Goal: Obtain resource: Download file/media

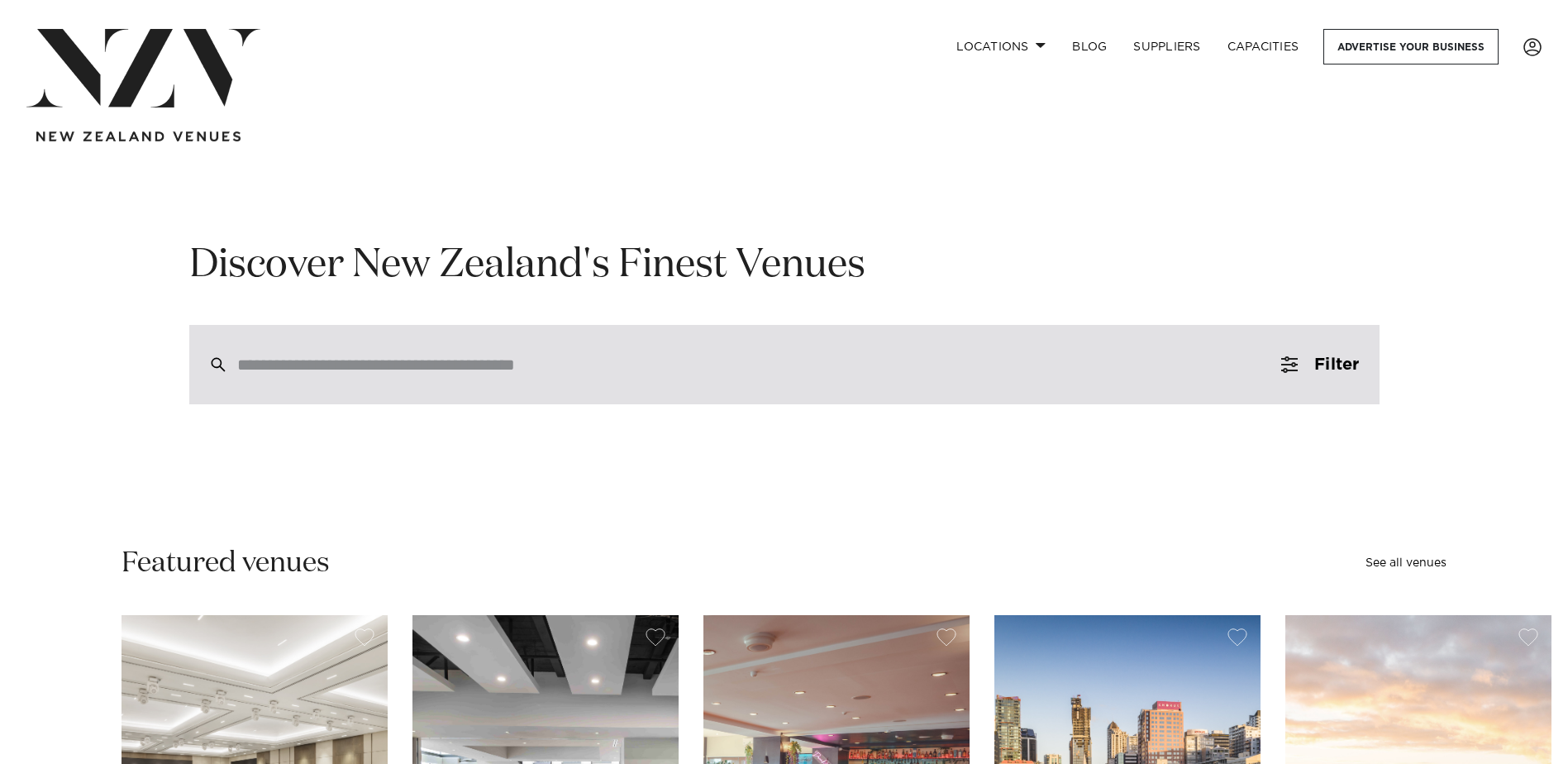
click at [454, 374] on input "search" at bounding box center [750, 364] width 1025 height 18
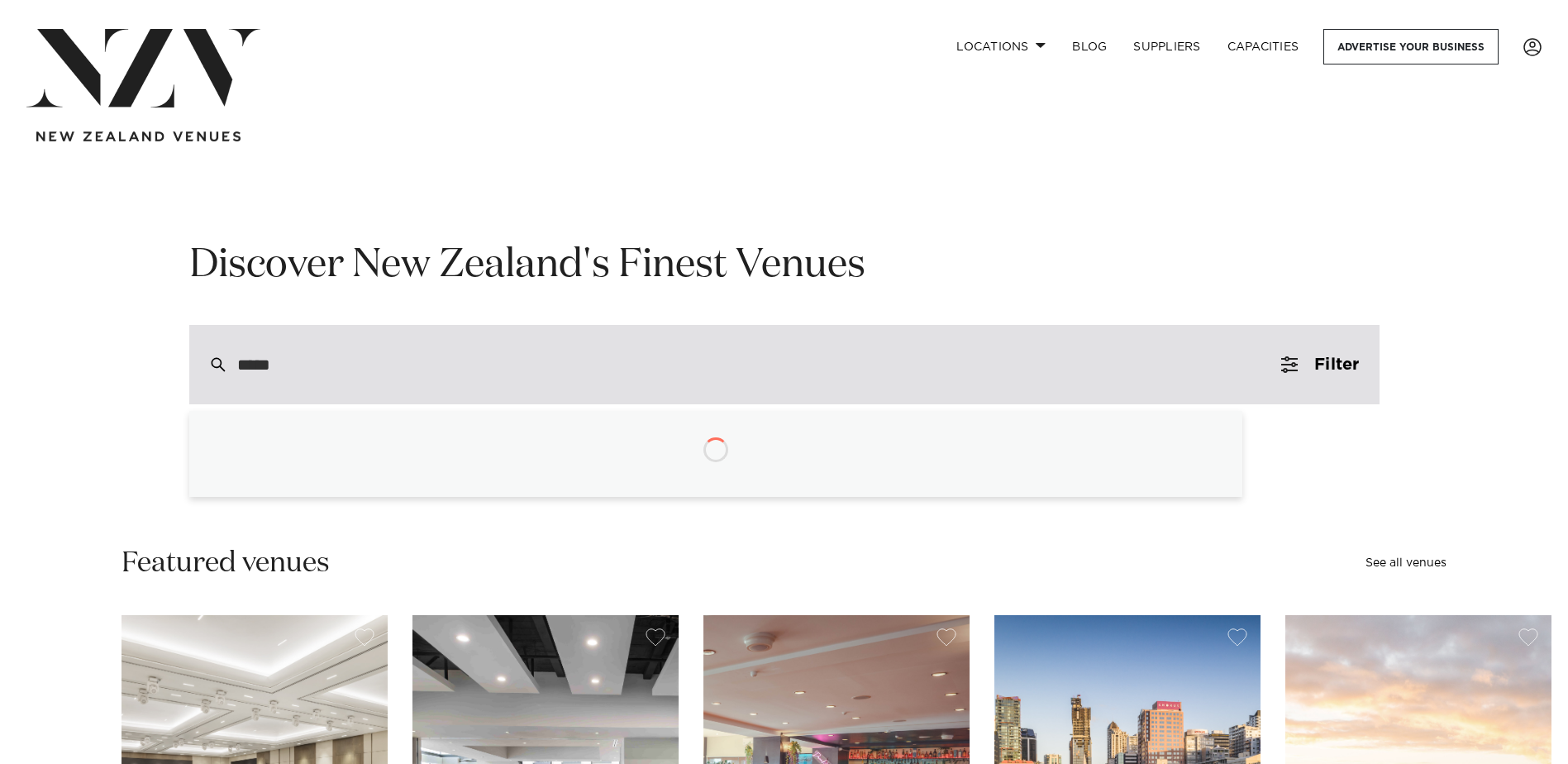
type input "******"
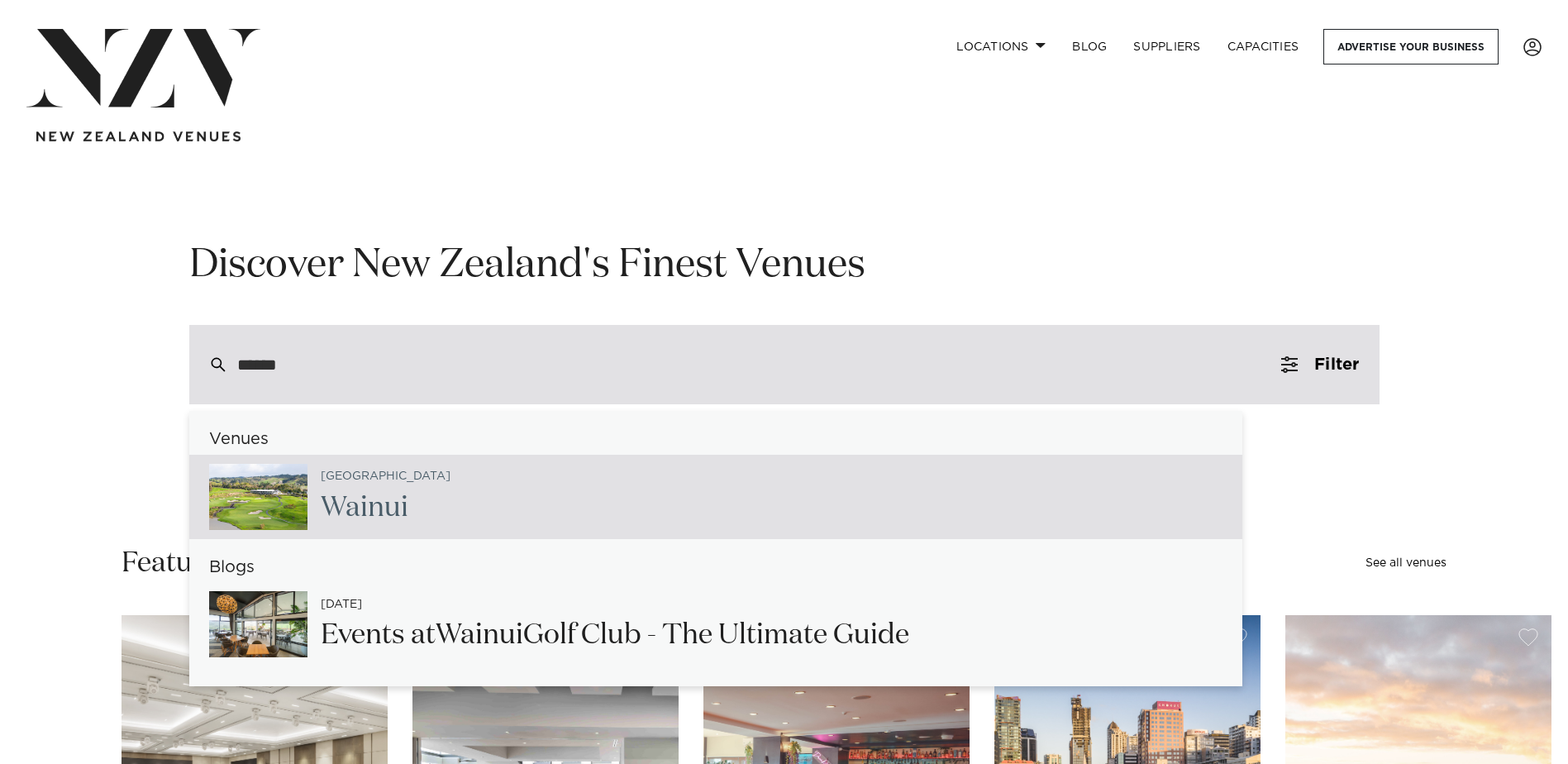
click at [392, 492] on h2 "Wainui" at bounding box center [386, 507] width 130 height 37
type input "**********"
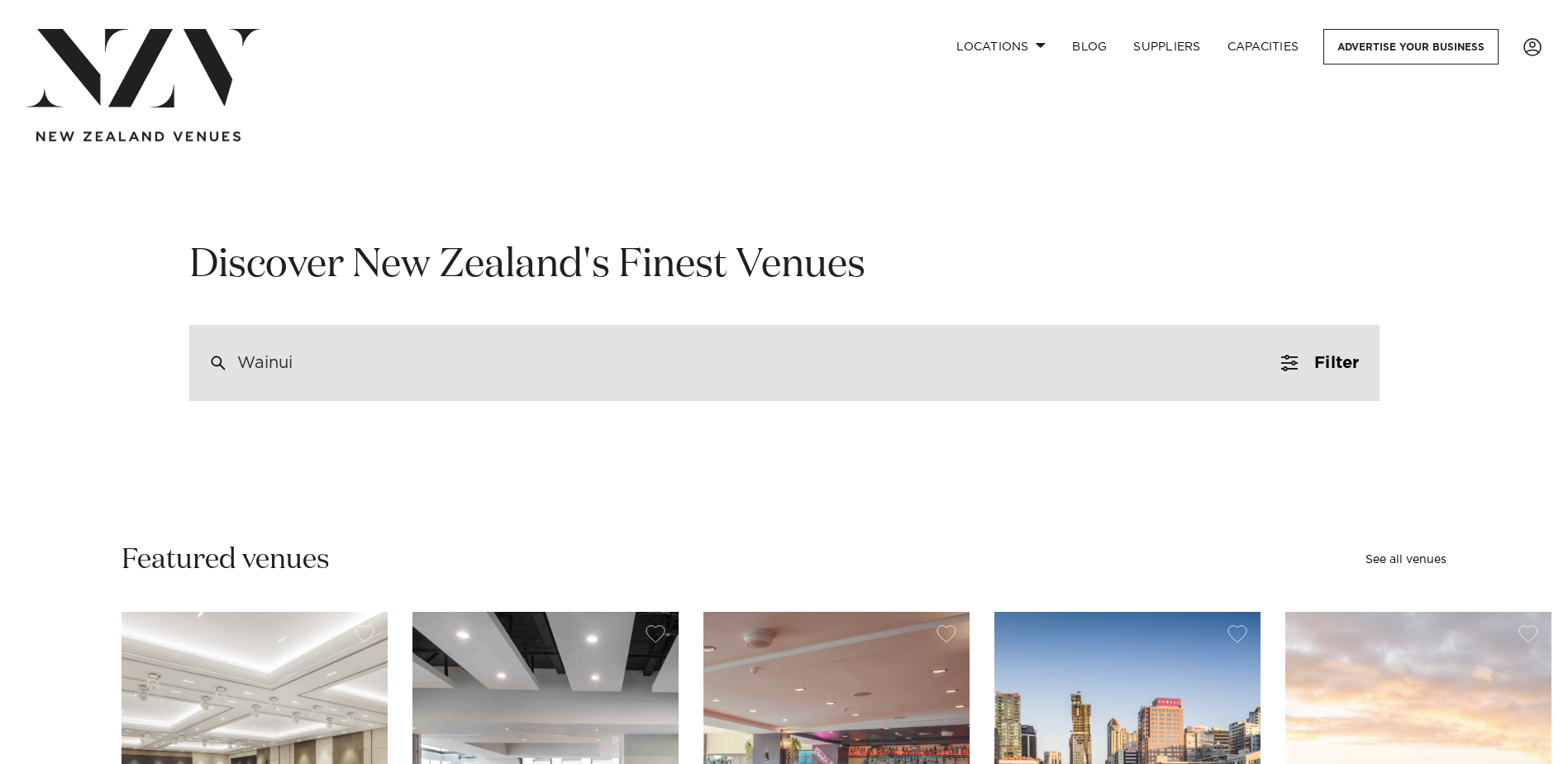
click at [326, 363] on div "Wainui" at bounding box center [785, 362] width 1191 height 76
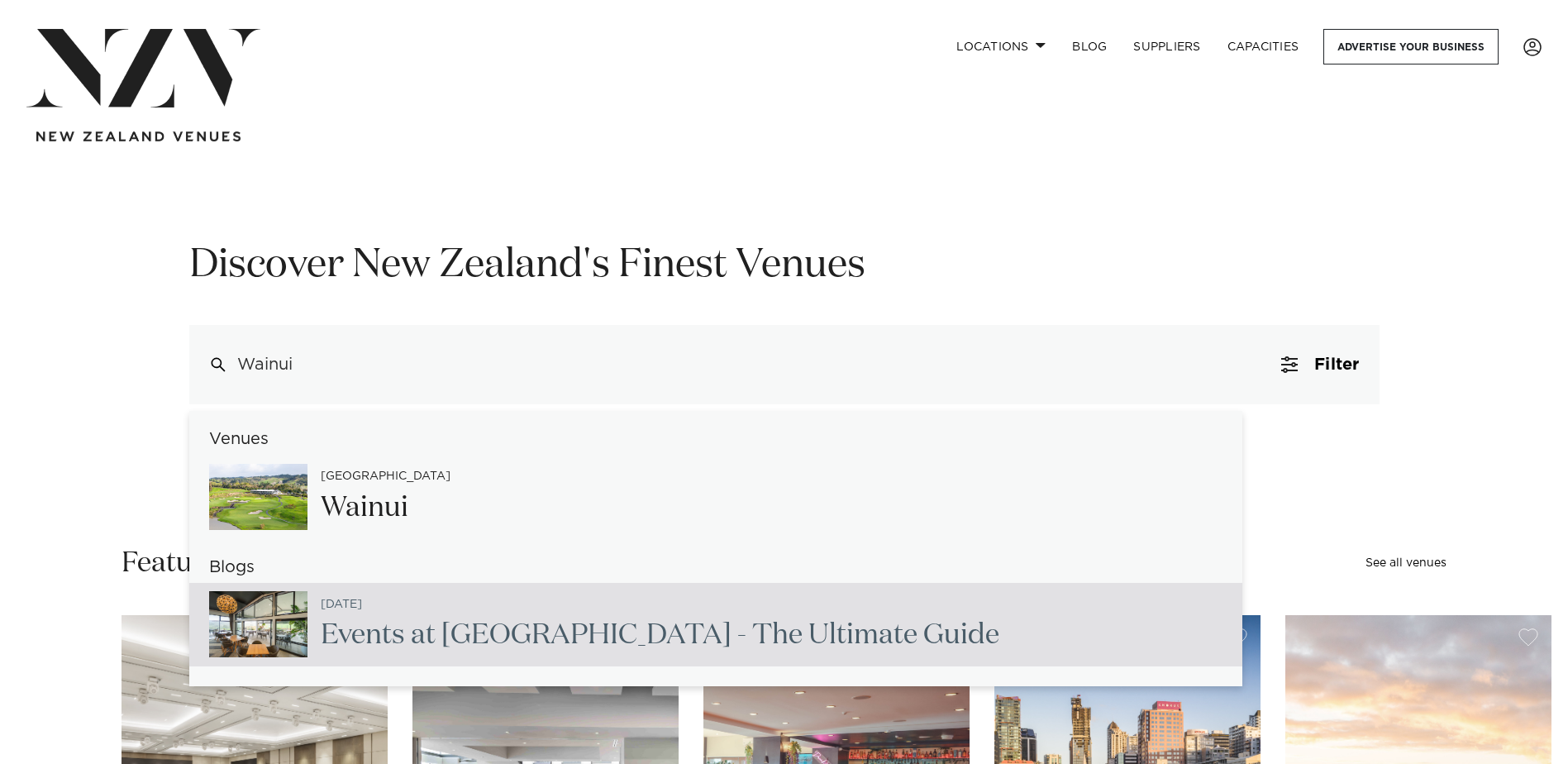
click at [441, 631] on h2 "Events at [GEOGRAPHIC_DATA] - The Ultimate Guide" at bounding box center [660, 635] width 679 height 37
type input "**********"
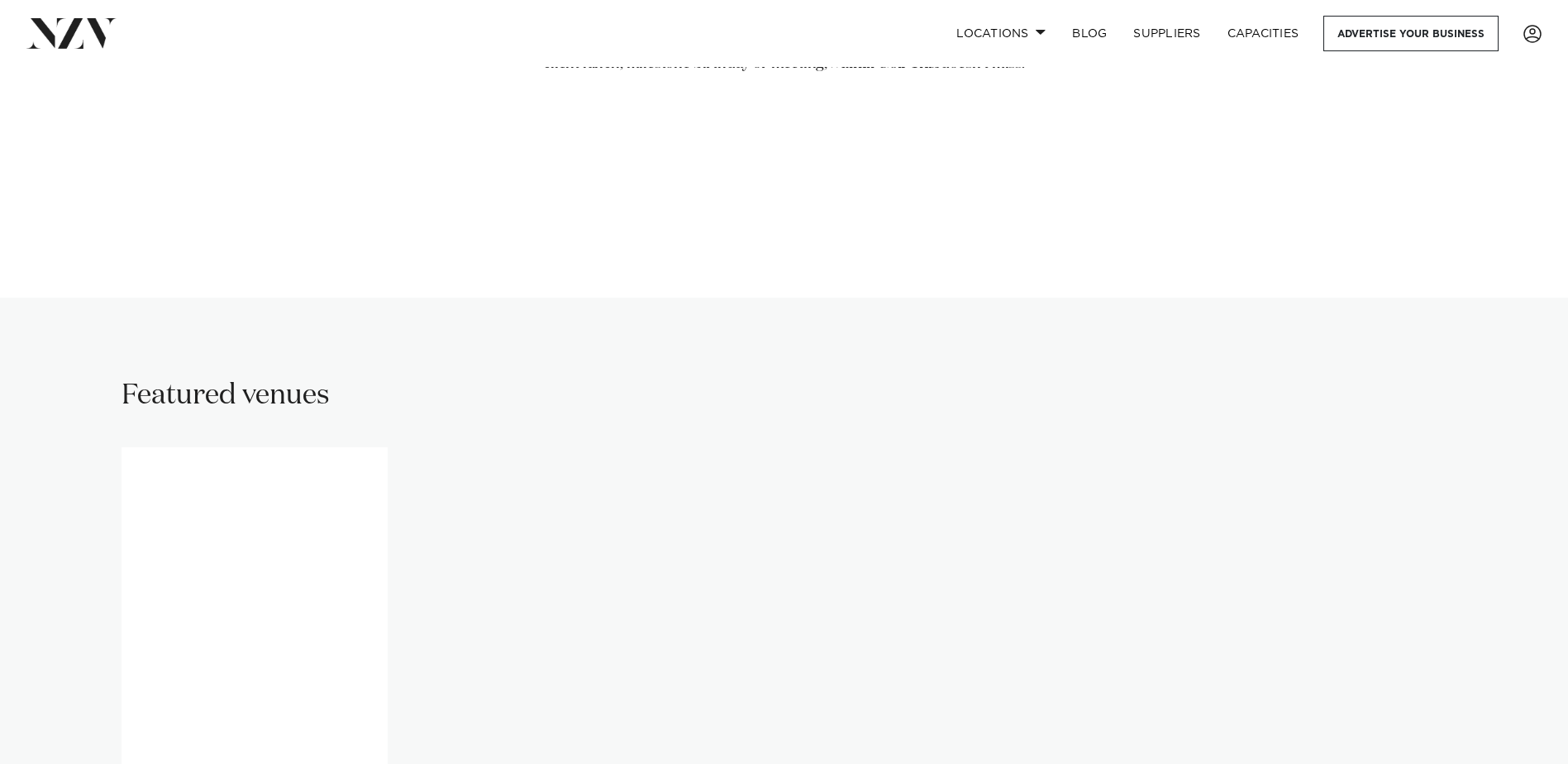
scroll to position [992, 0]
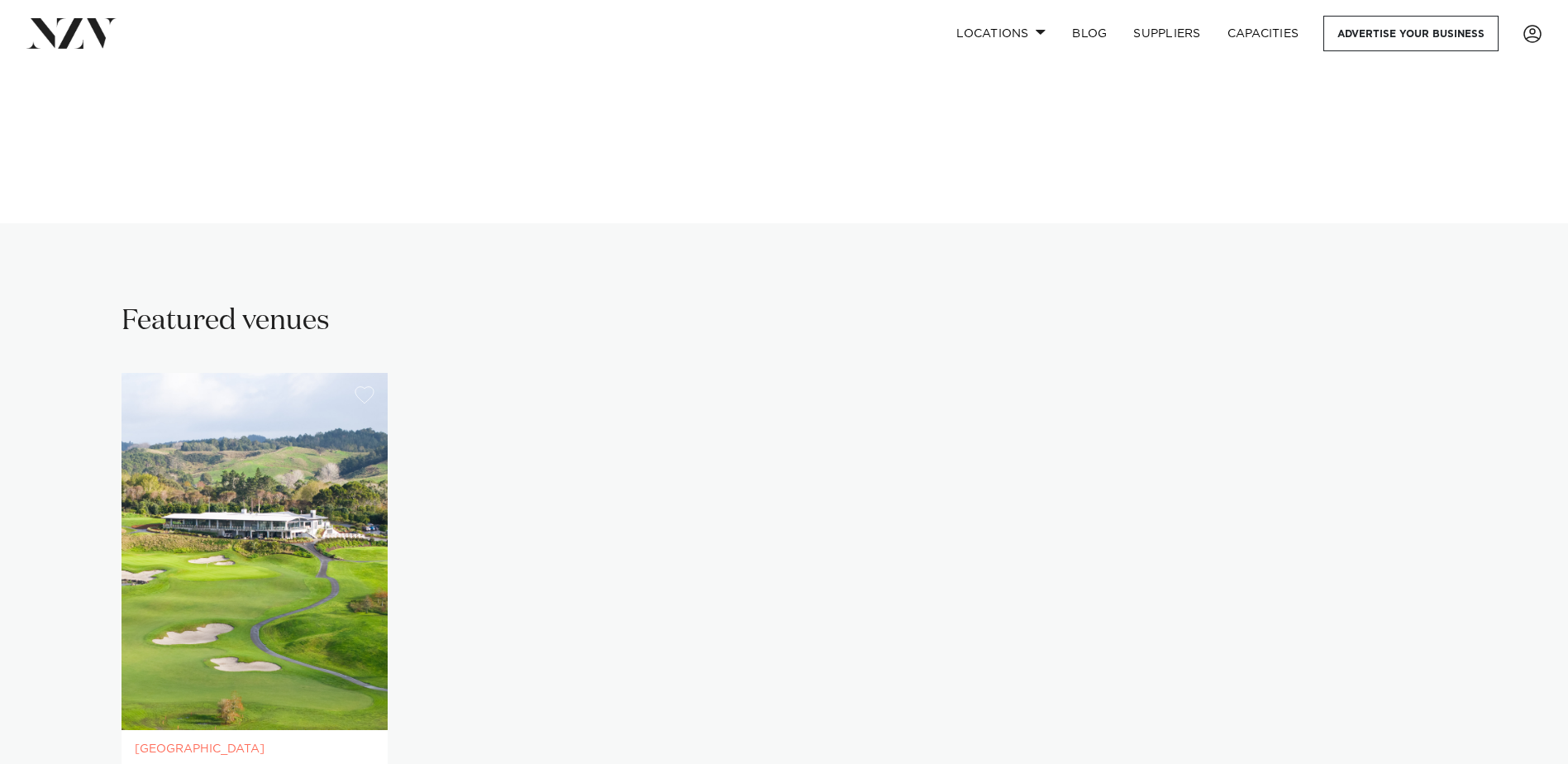
click at [257, 491] on img "1 / 1" at bounding box center [255, 551] width 266 height 357
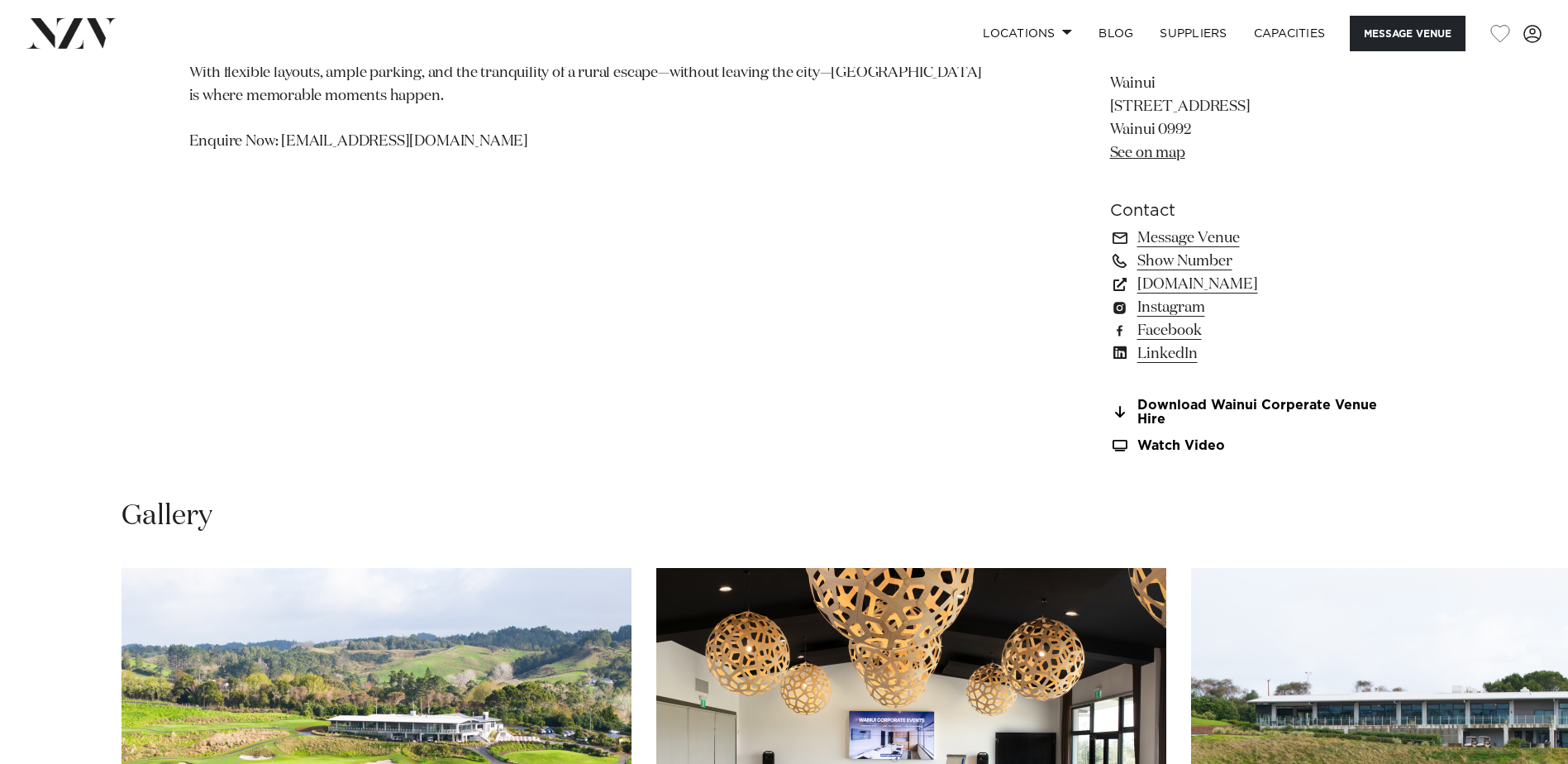
scroll to position [1405, 0]
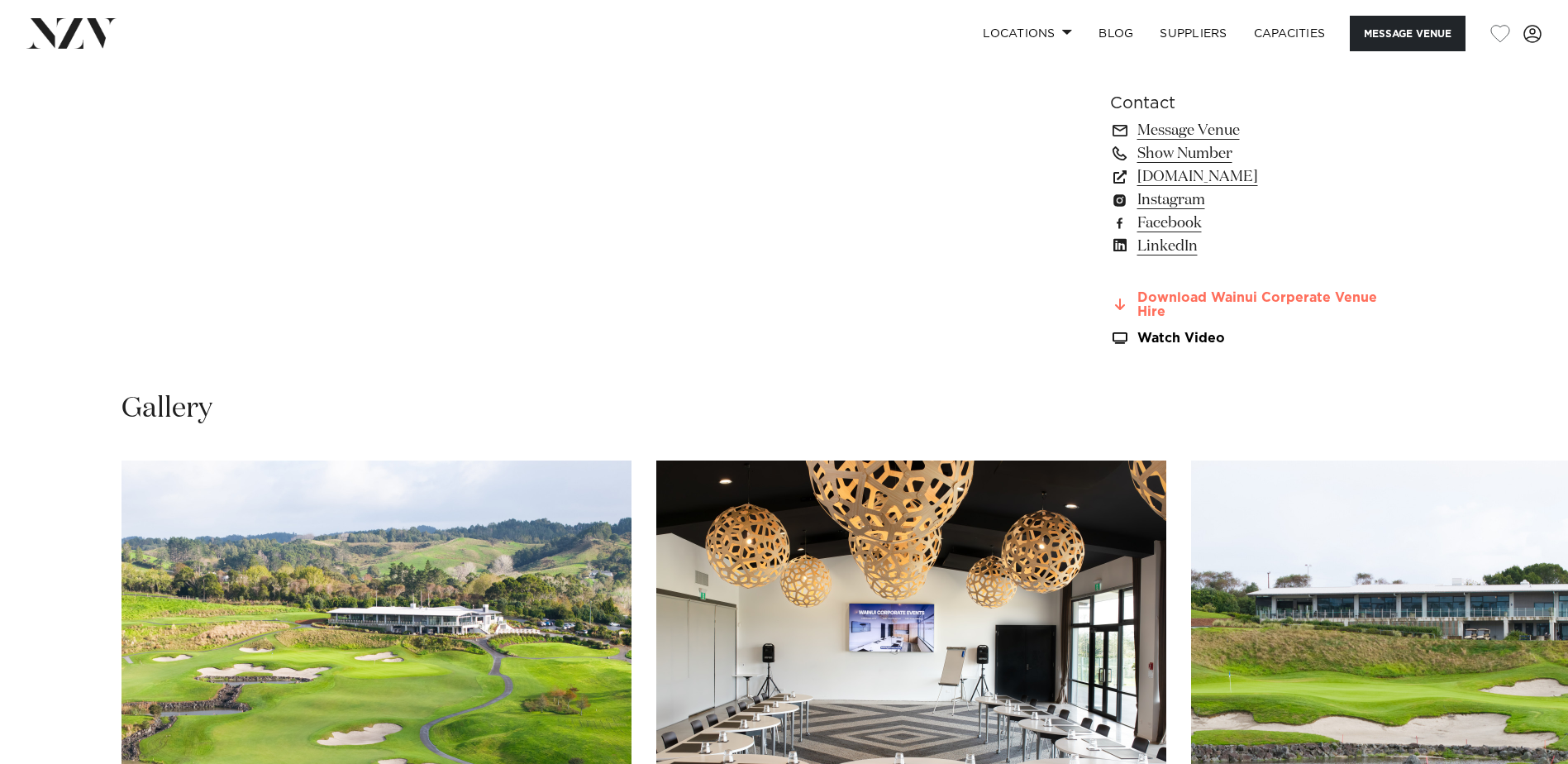
click at [1182, 292] on link "Download Wainui Corperate Venue Hire" at bounding box center [1245, 305] width 270 height 28
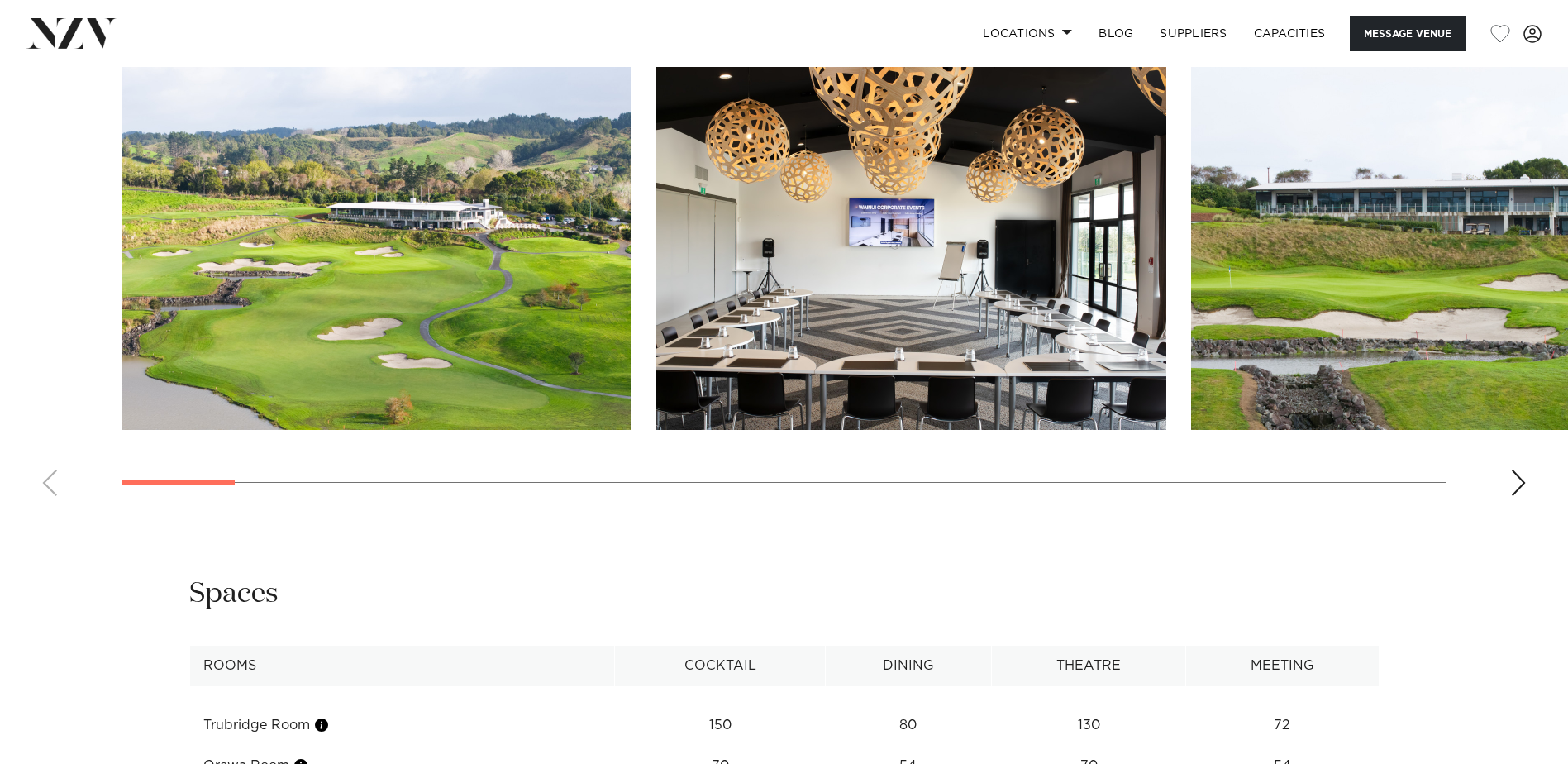
scroll to position [1736, 0]
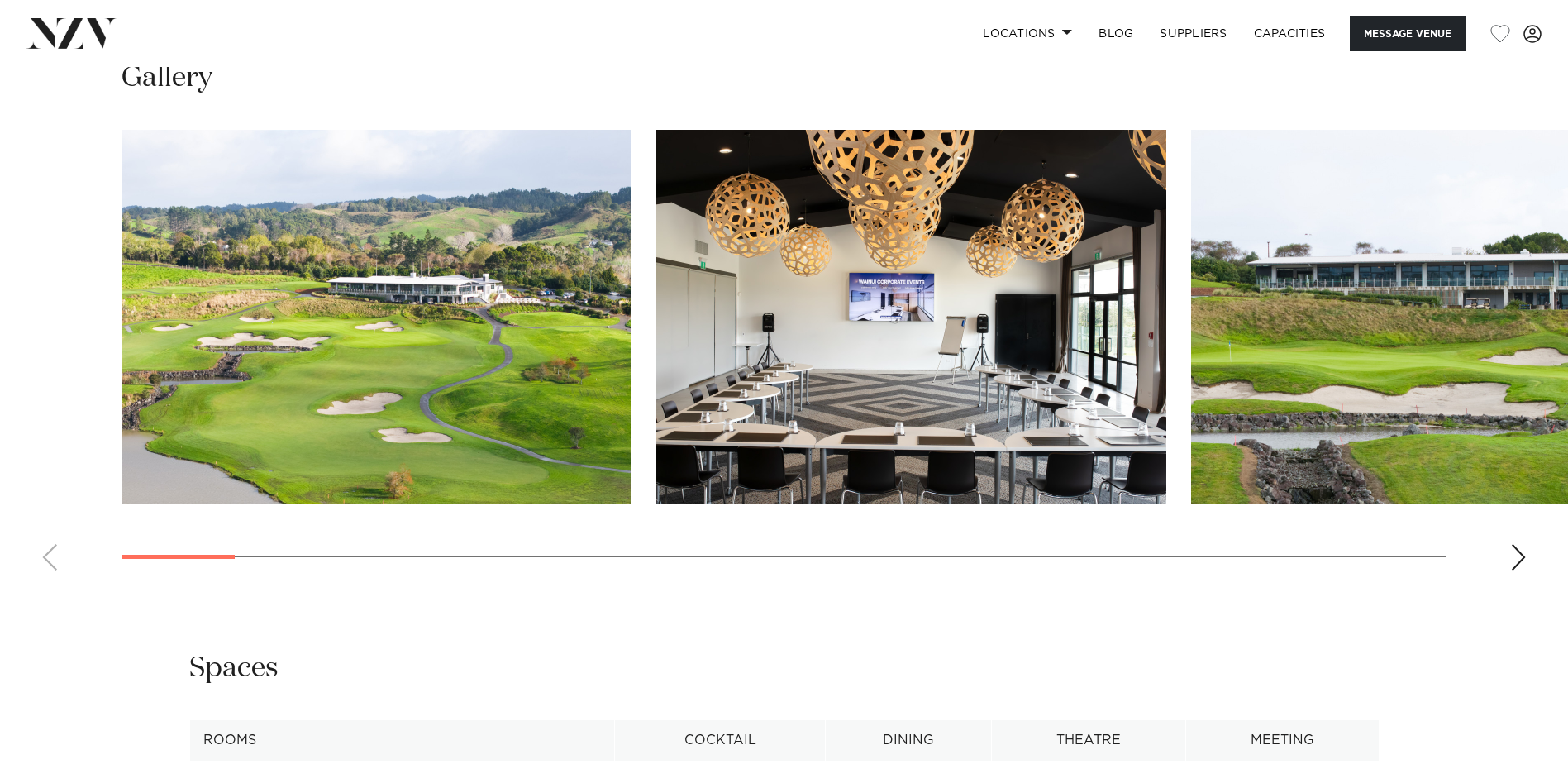
click at [1521, 556] on div "Next slide" at bounding box center [1519, 557] width 17 height 26
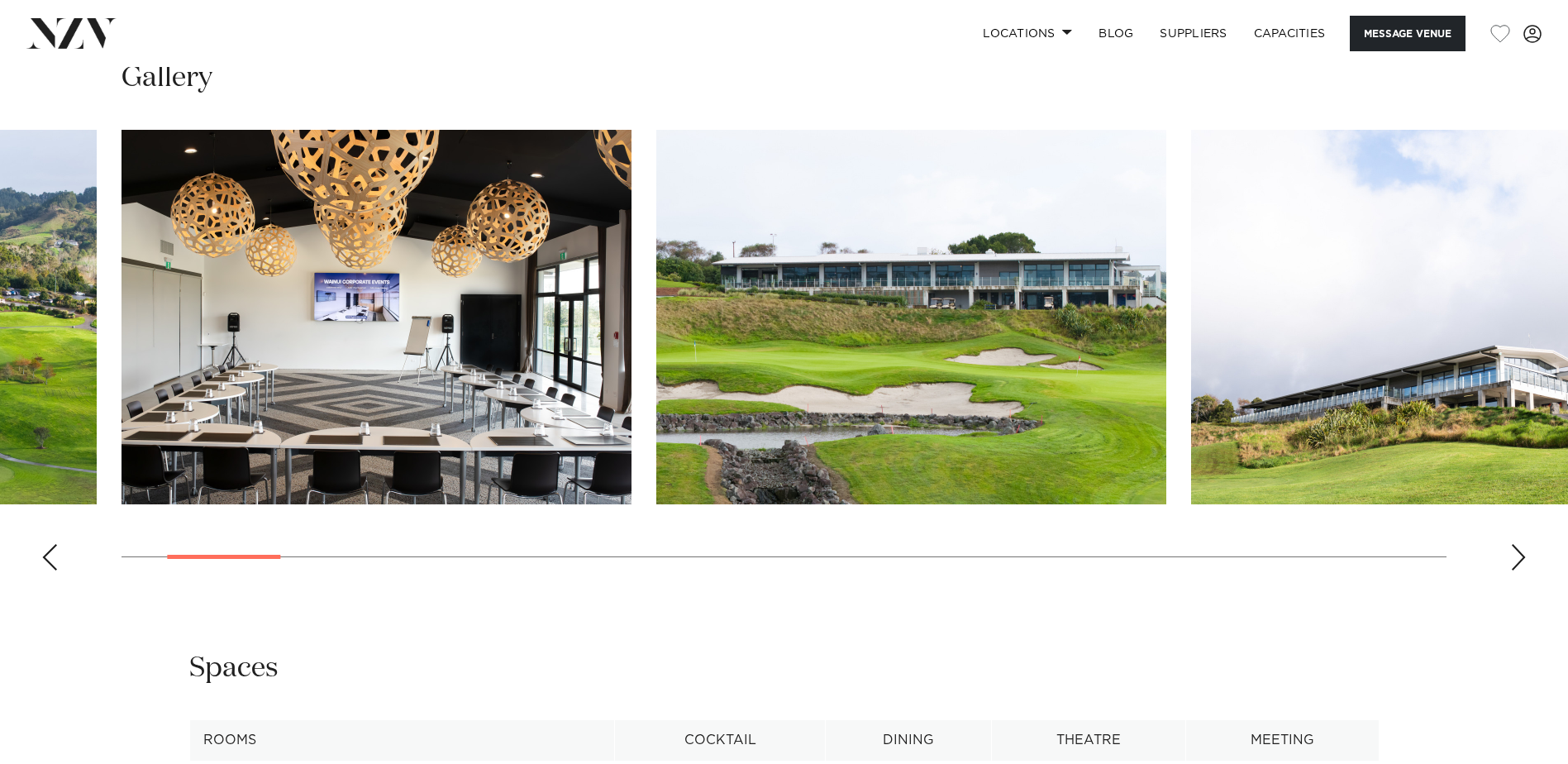
click at [1521, 556] on div "Next slide" at bounding box center [1519, 557] width 17 height 26
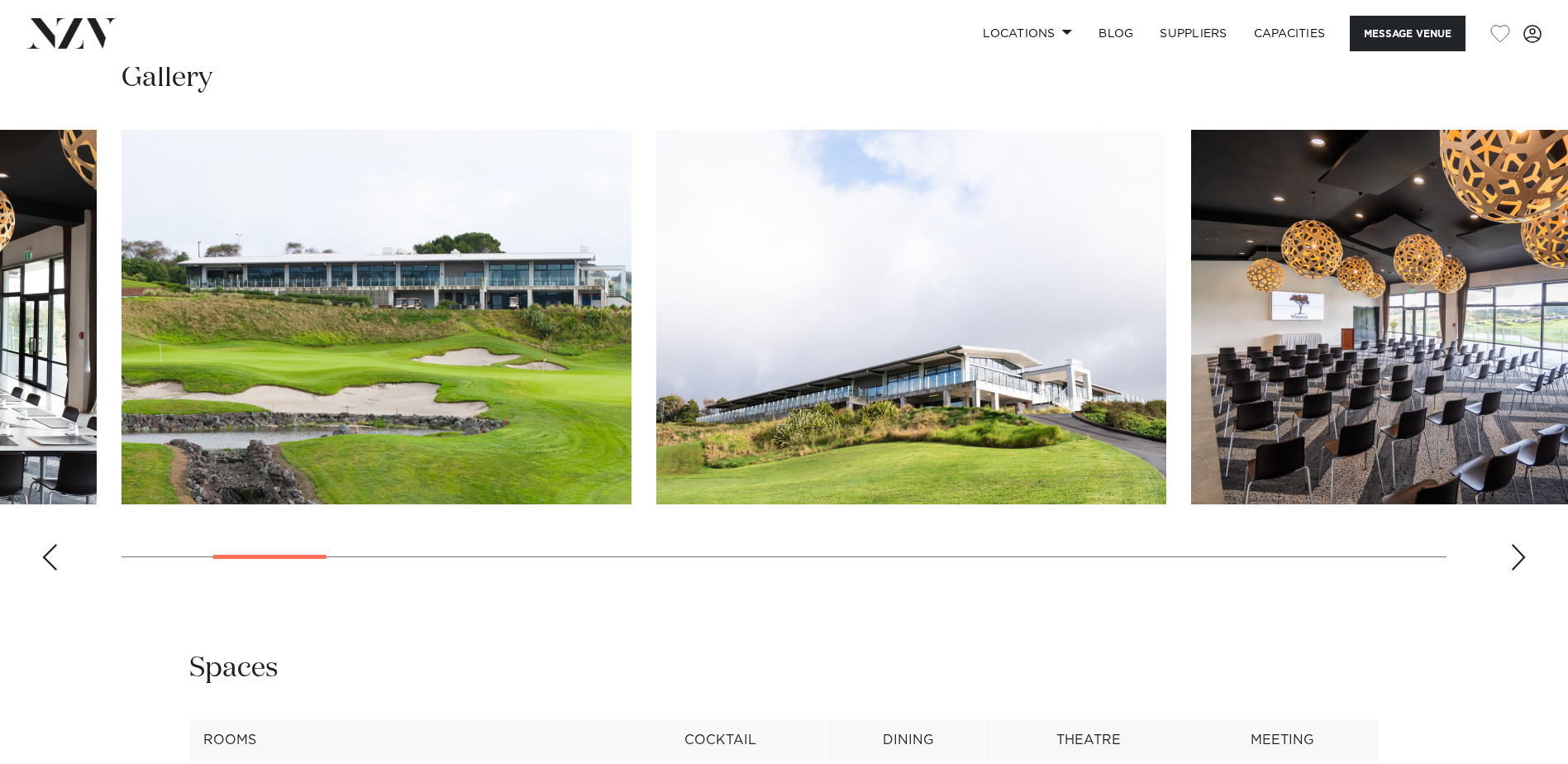
click at [1521, 556] on div "Next slide" at bounding box center [1519, 557] width 17 height 26
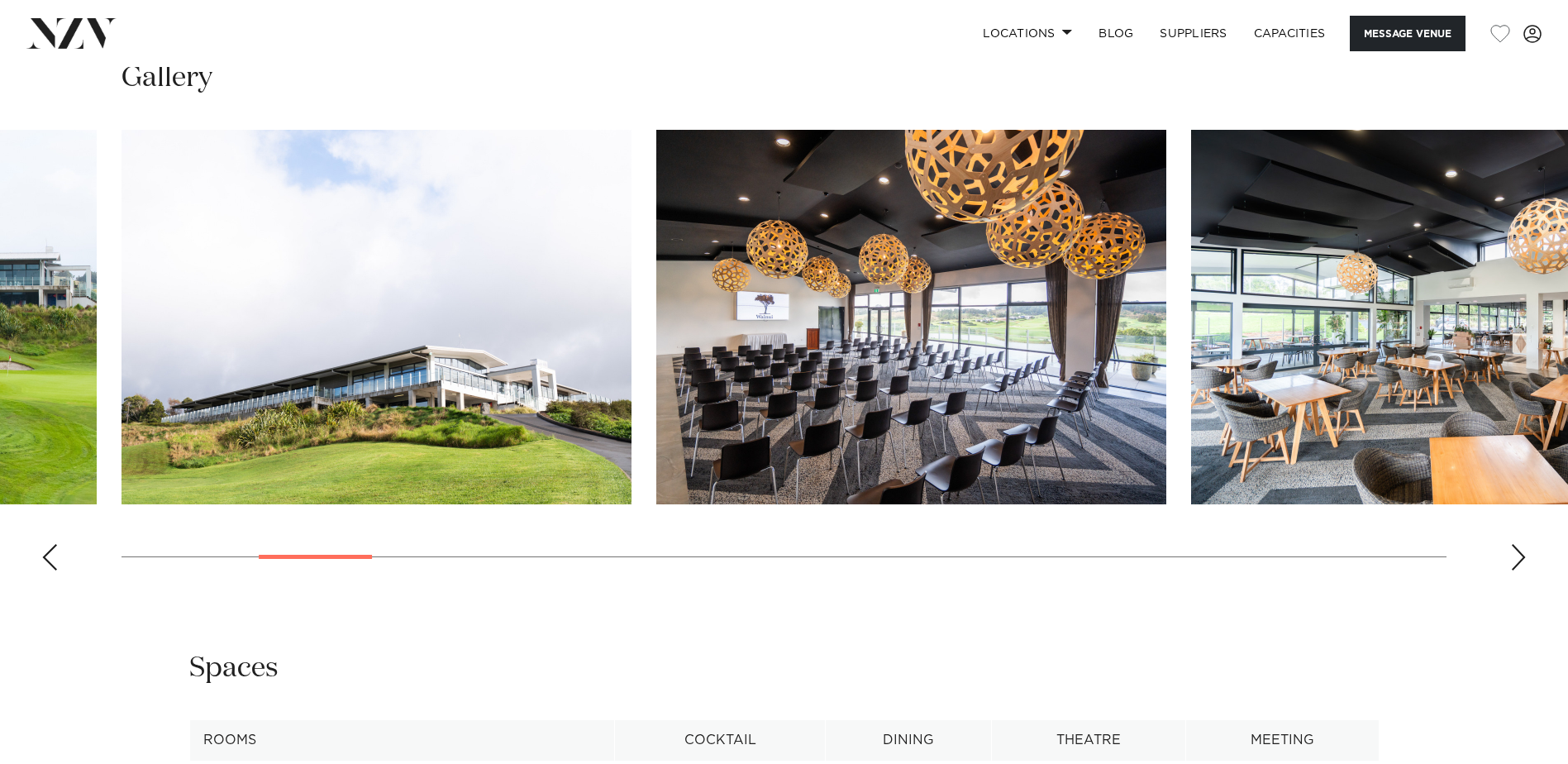
click at [1521, 556] on div "Next slide" at bounding box center [1519, 557] width 17 height 26
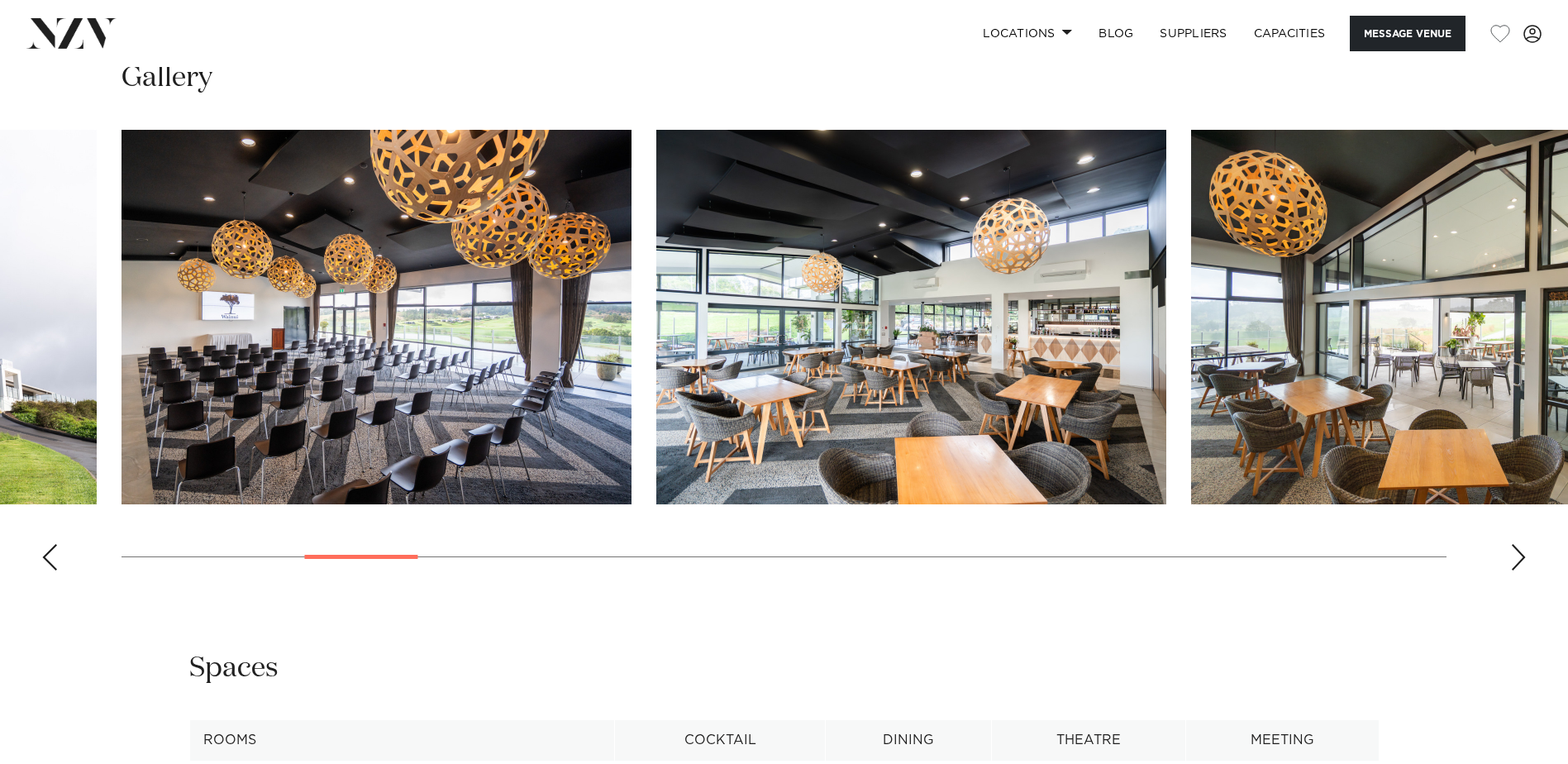
click at [1521, 556] on div "Next slide" at bounding box center [1519, 557] width 17 height 26
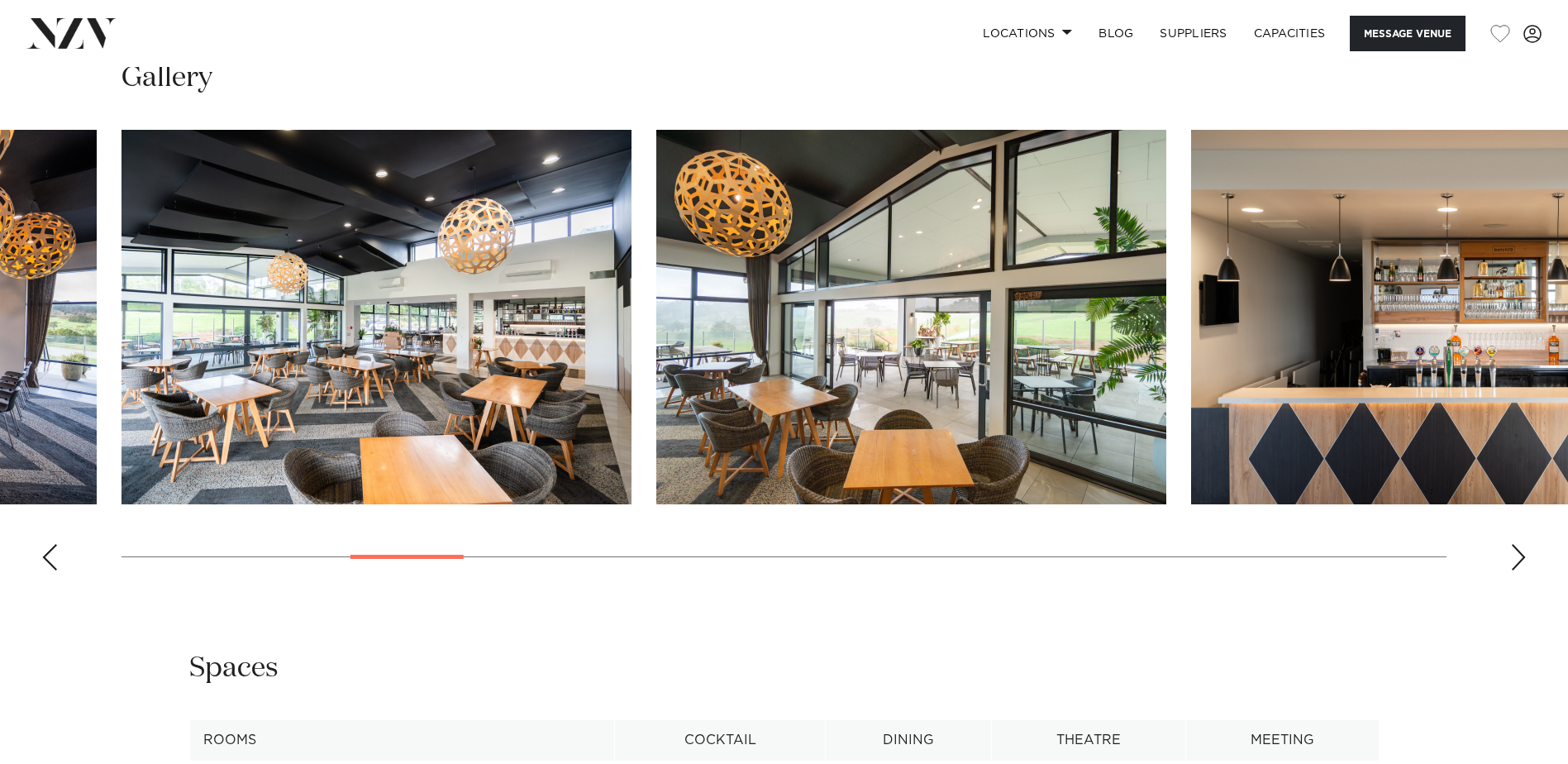
click at [1521, 556] on div "Next slide" at bounding box center [1519, 557] width 17 height 26
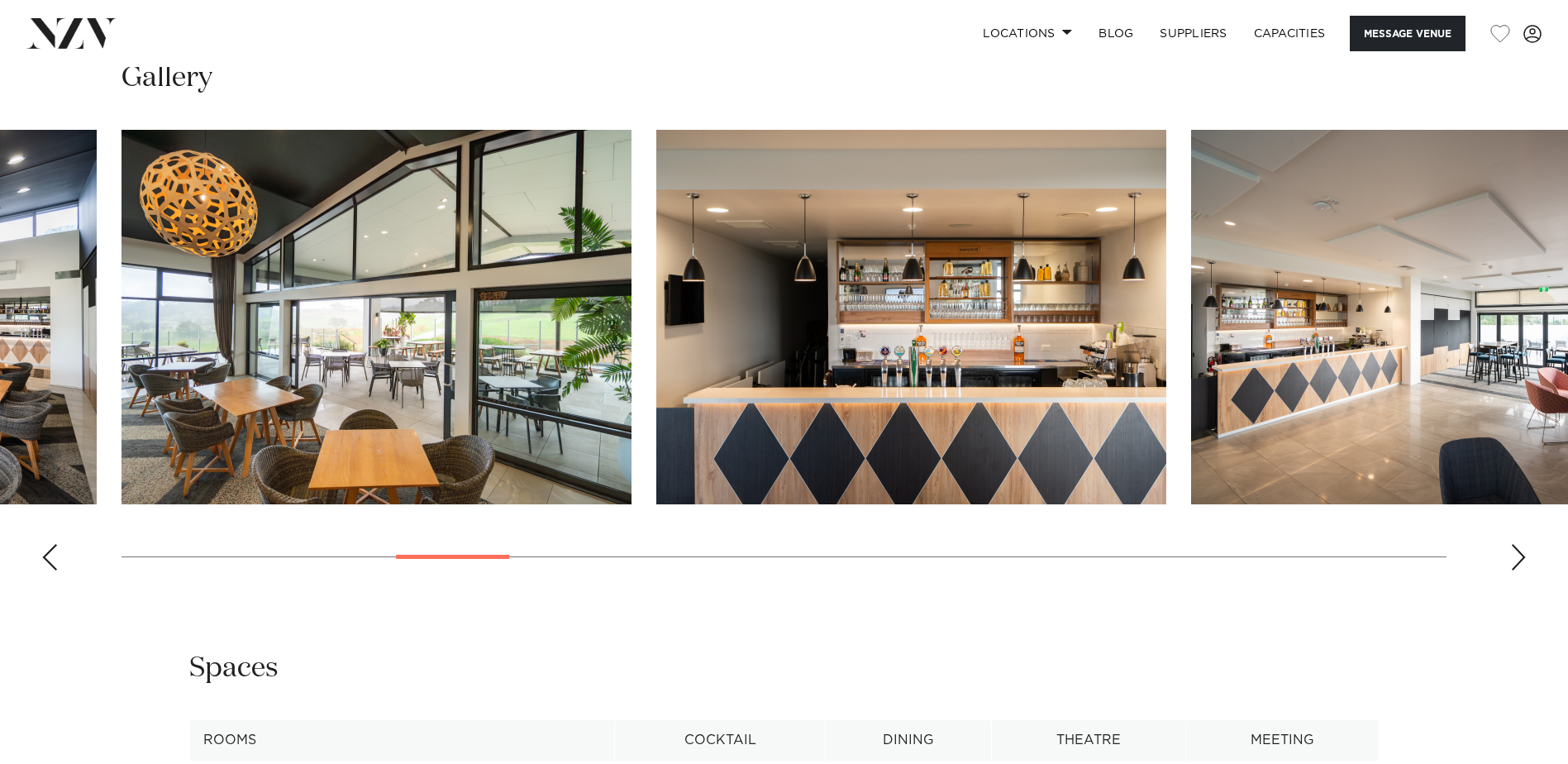
click at [1521, 556] on div "Next slide" at bounding box center [1519, 557] width 17 height 26
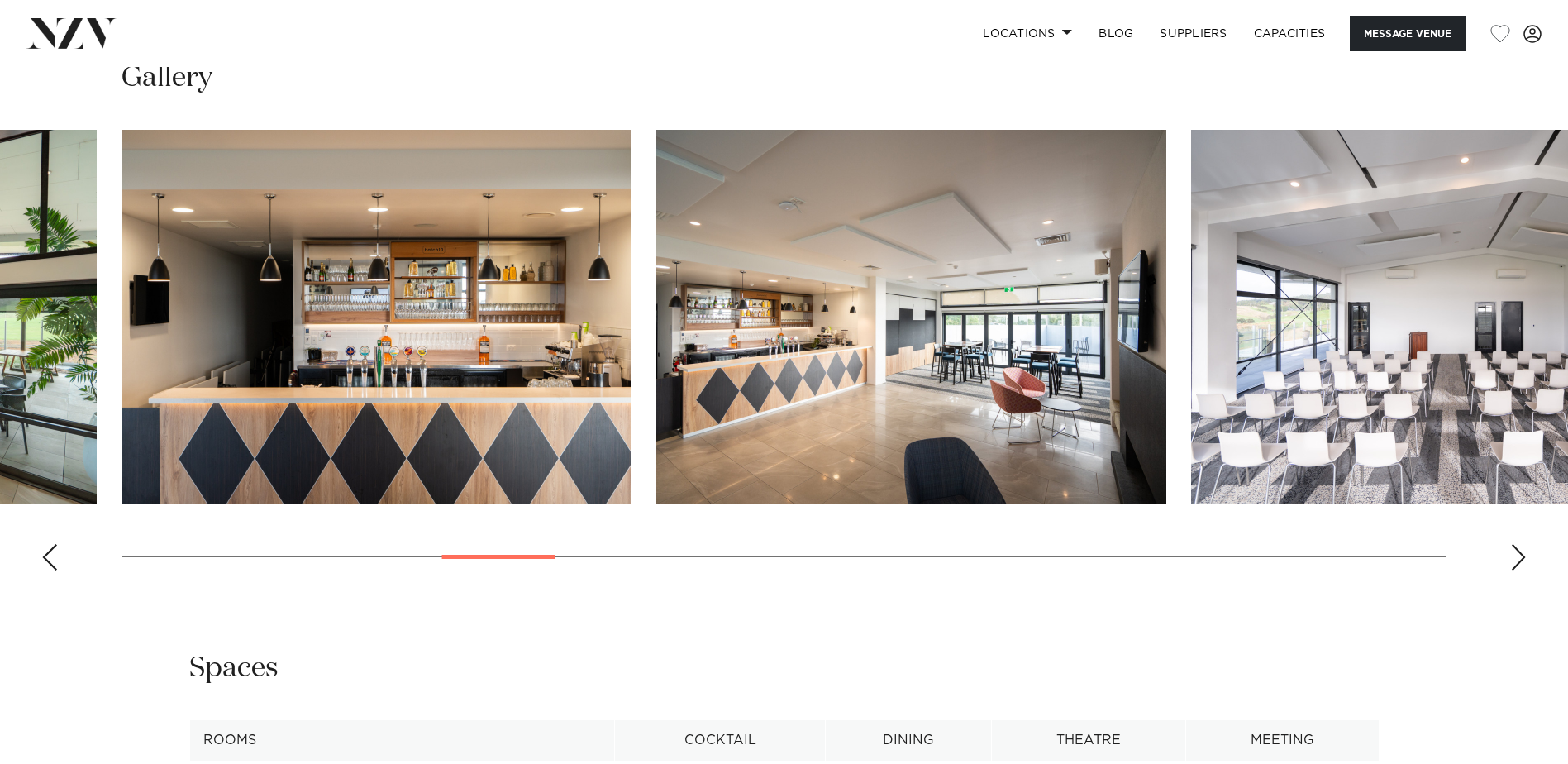
click at [1521, 556] on div "Next slide" at bounding box center [1519, 557] width 17 height 26
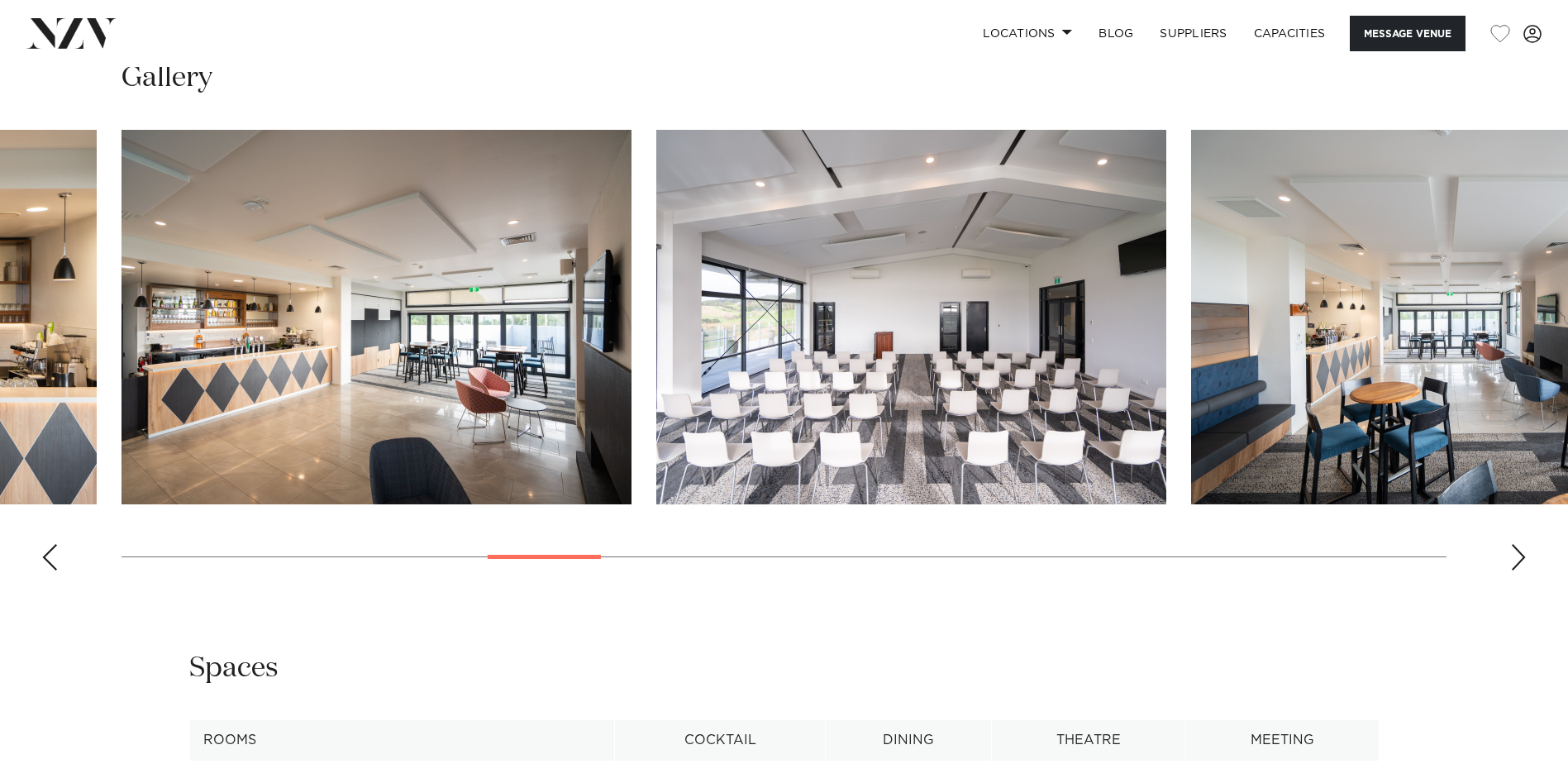
click at [1521, 556] on div "Next slide" at bounding box center [1519, 557] width 17 height 26
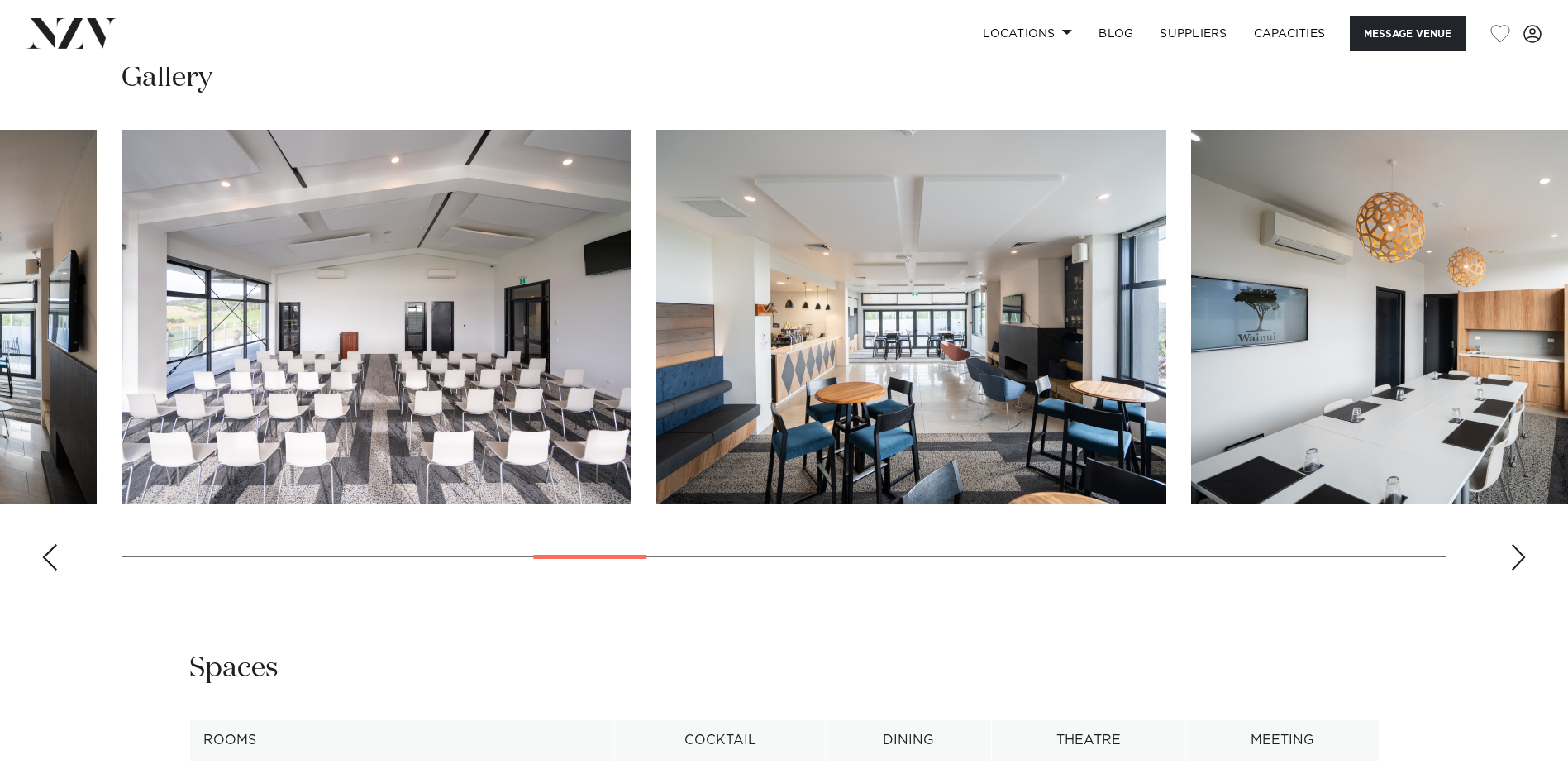
click at [1521, 556] on div "Next slide" at bounding box center [1519, 557] width 17 height 26
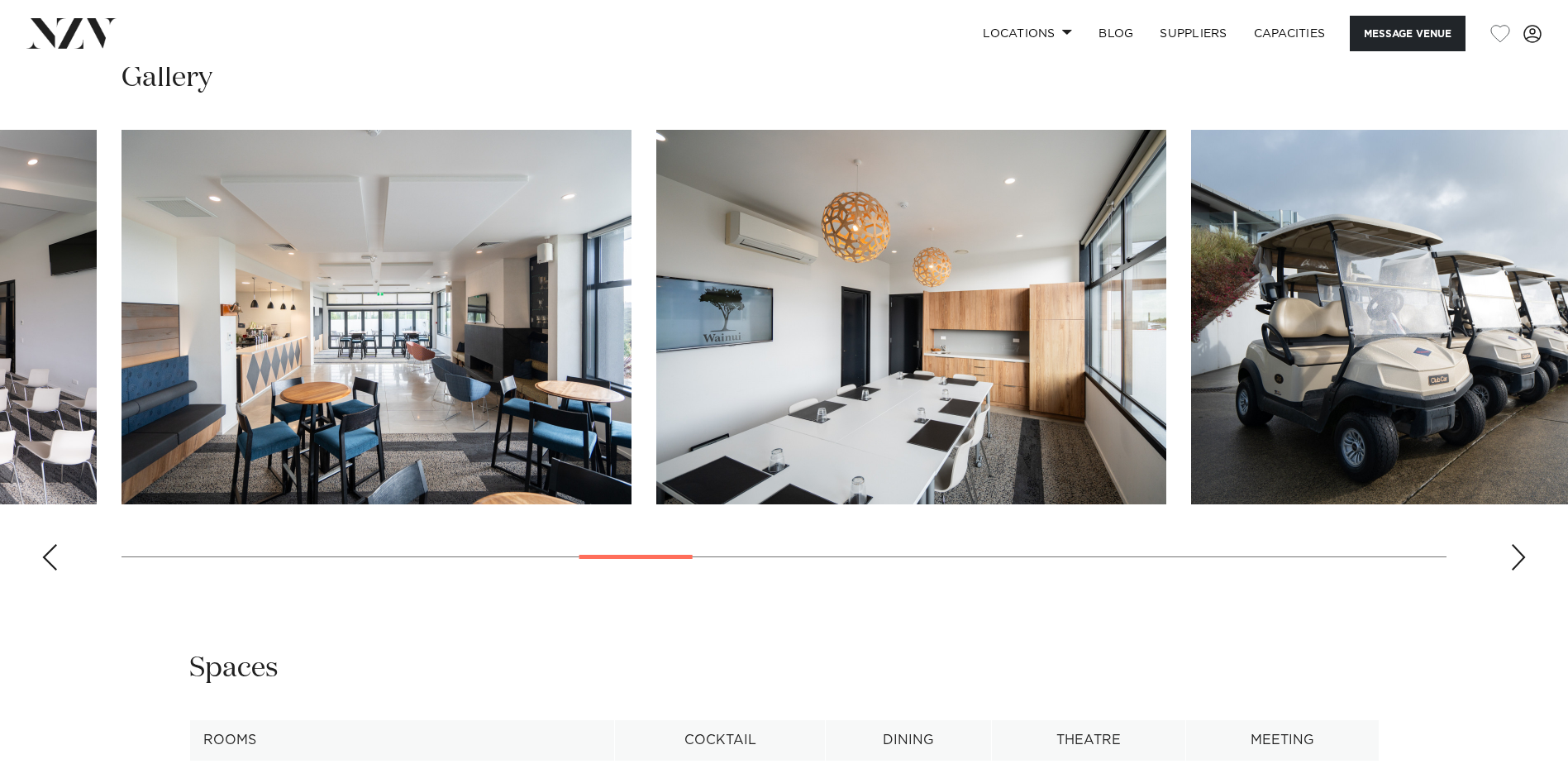
click at [1521, 556] on div "Next slide" at bounding box center [1519, 557] width 17 height 26
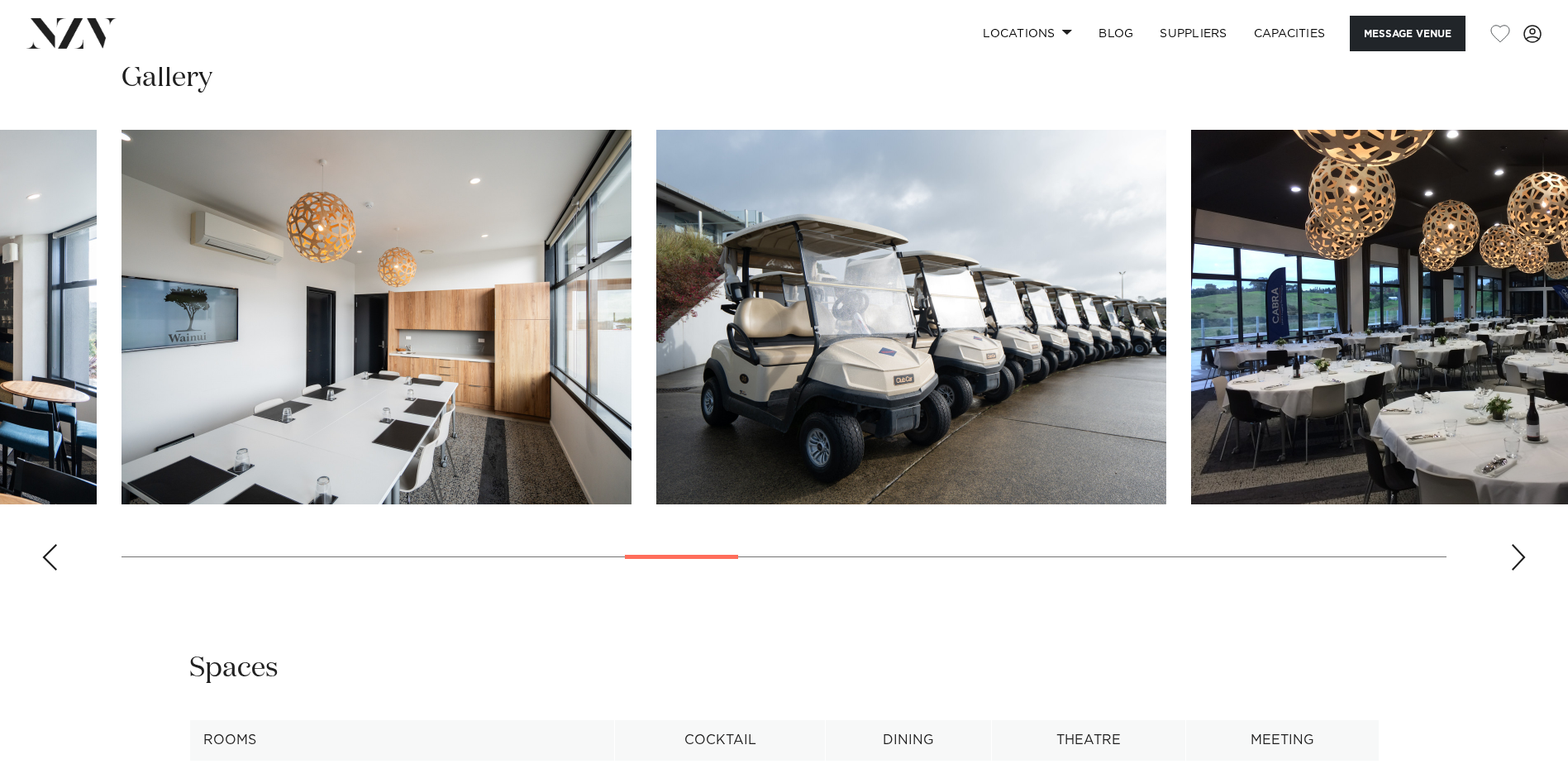
click at [1521, 556] on div "Next slide" at bounding box center [1519, 557] width 17 height 26
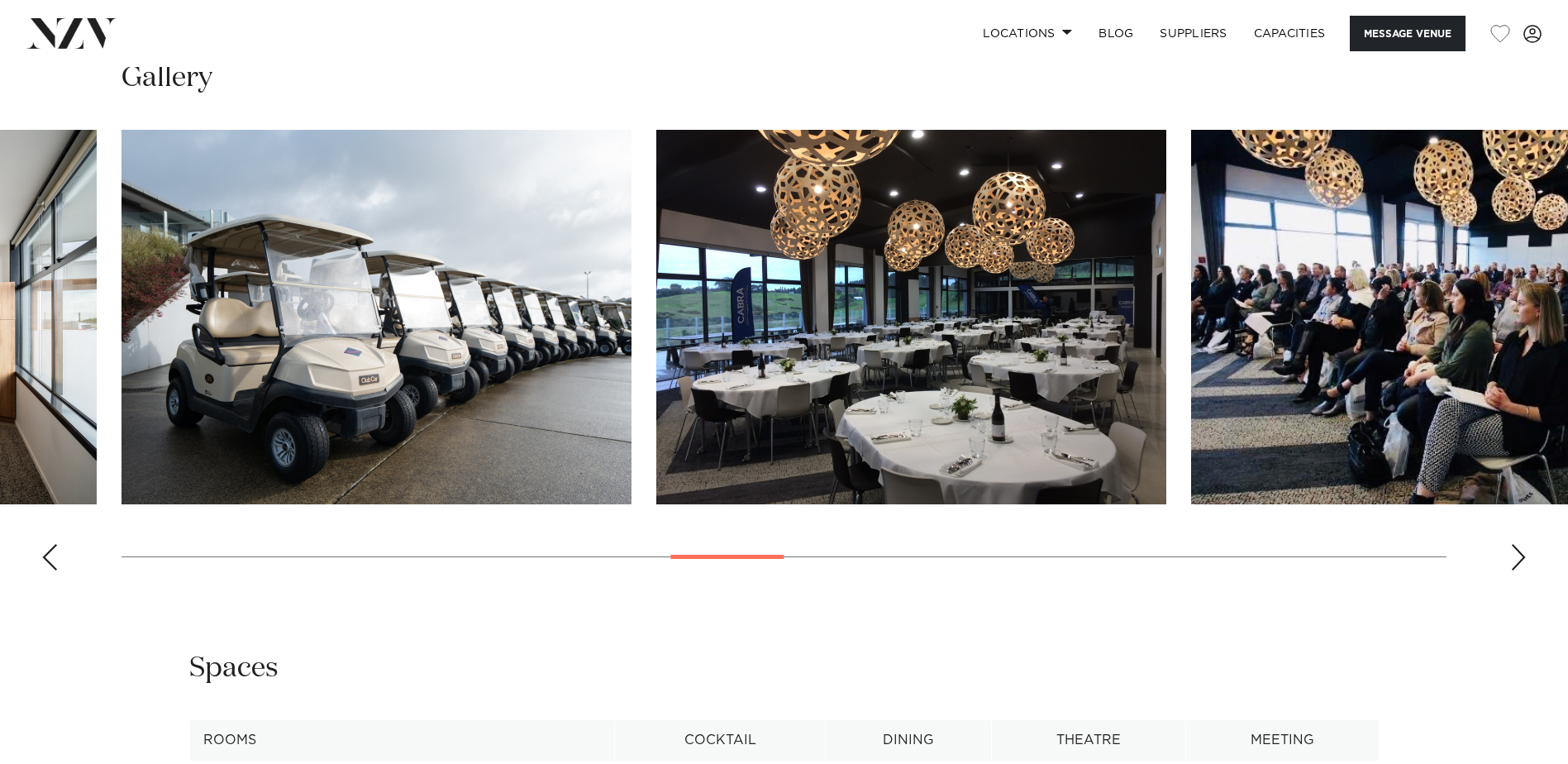
click at [1521, 556] on div "Next slide" at bounding box center [1519, 557] width 17 height 26
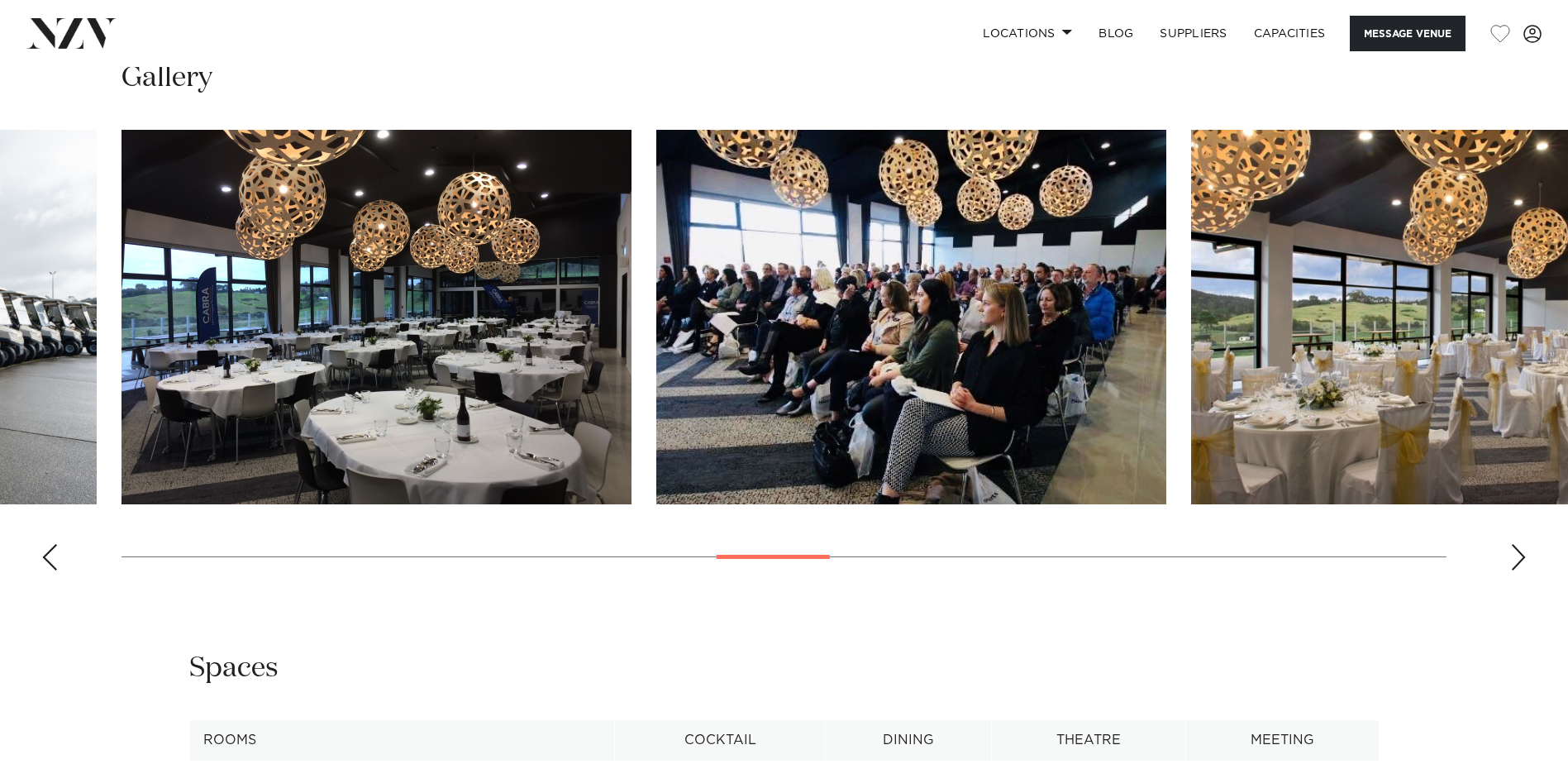
click at [1521, 556] on div "Next slide" at bounding box center [1519, 557] width 17 height 26
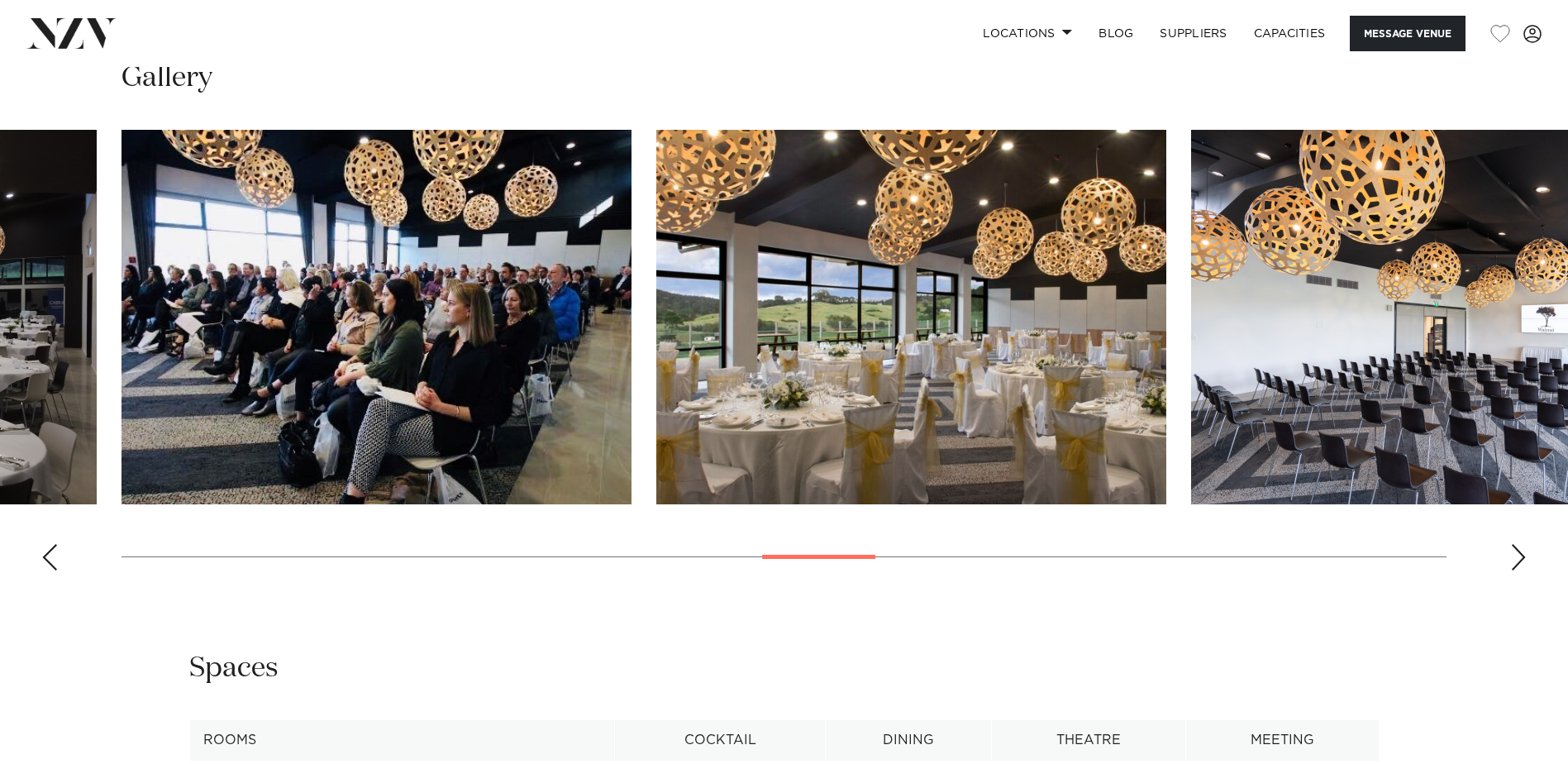
click at [1521, 556] on div "Next slide" at bounding box center [1519, 557] width 17 height 26
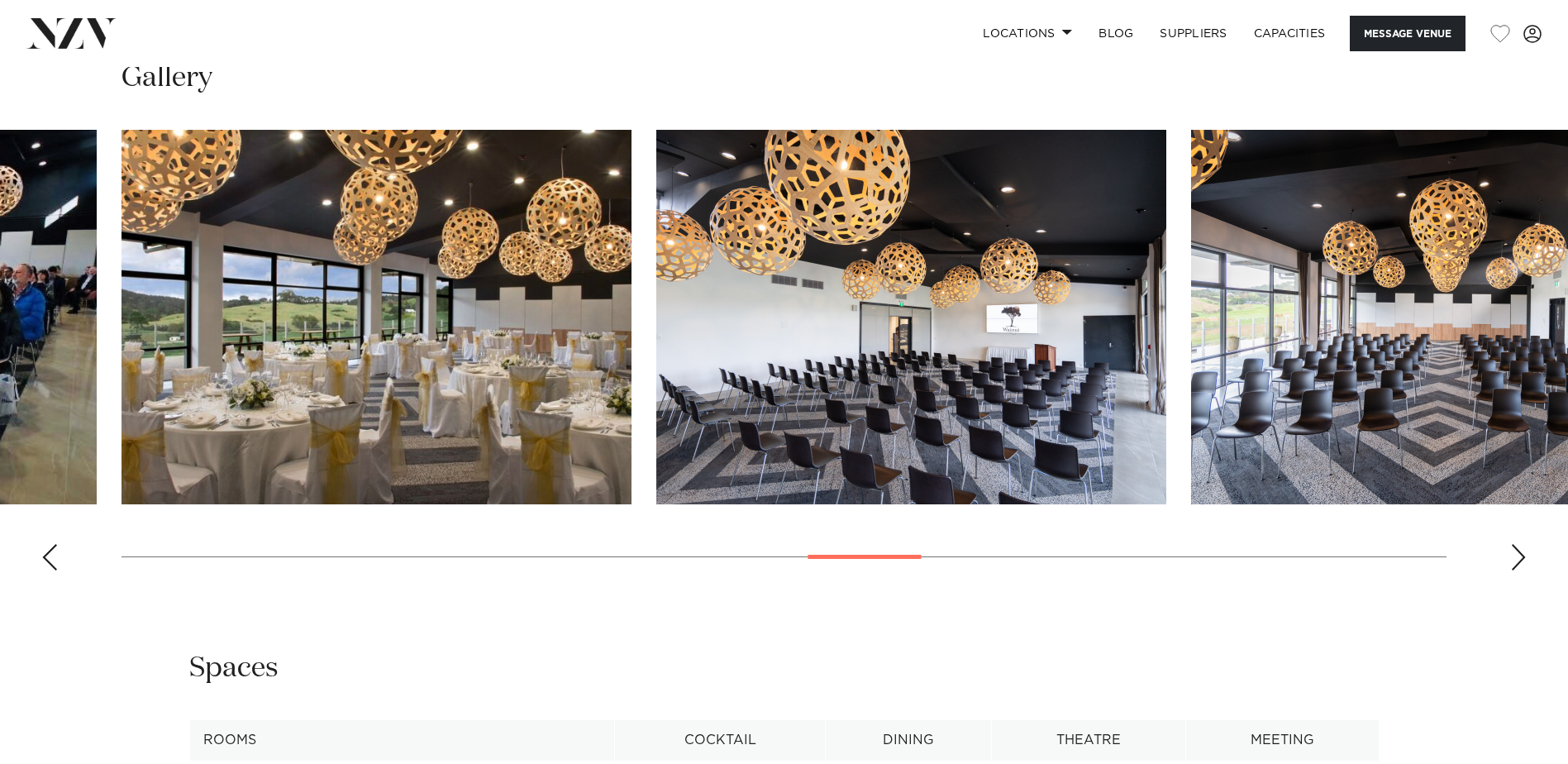
click at [1521, 556] on div "Next slide" at bounding box center [1519, 557] width 17 height 26
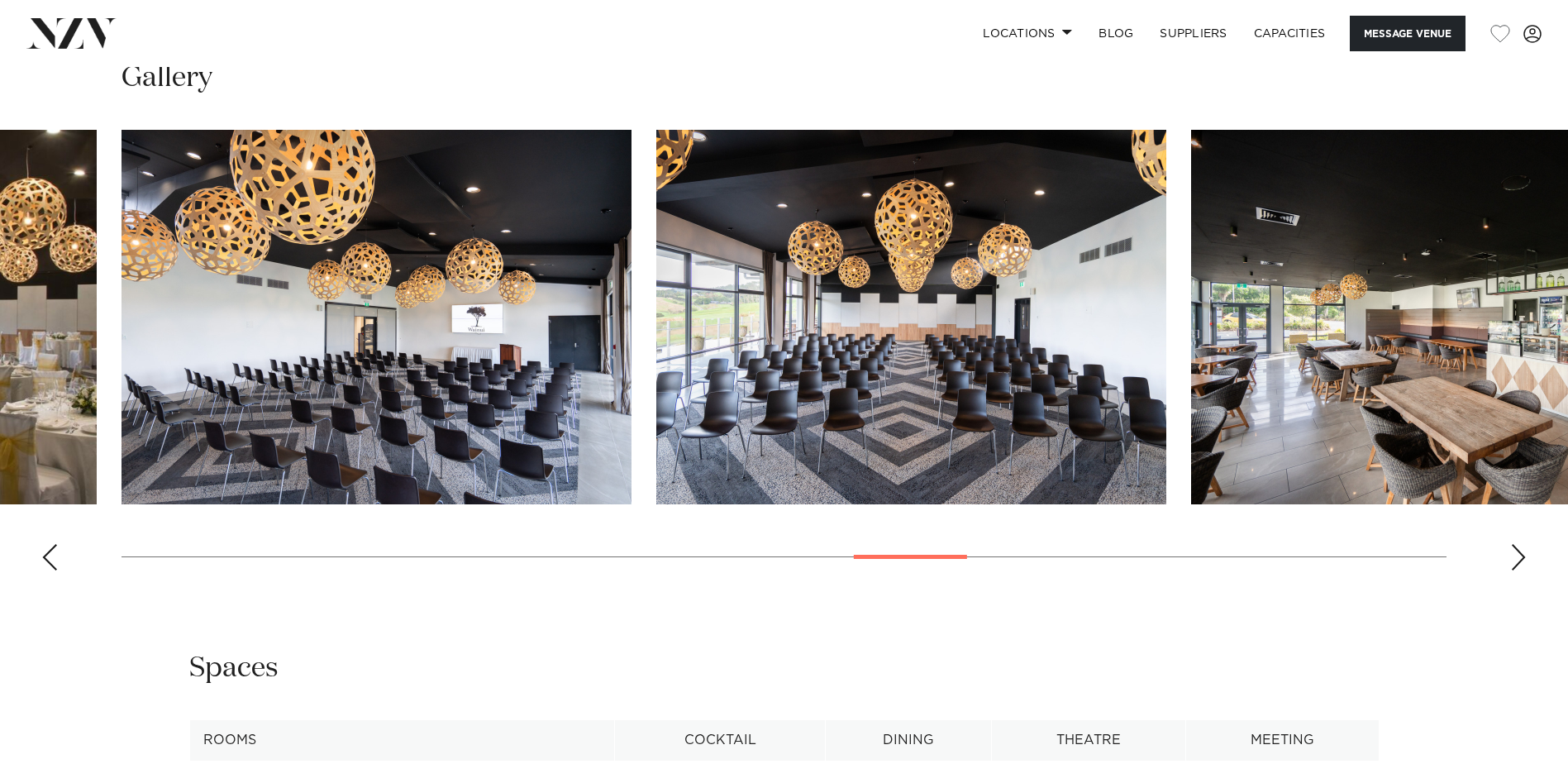
click at [1521, 556] on div "Next slide" at bounding box center [1519, 557] width 17 height 26
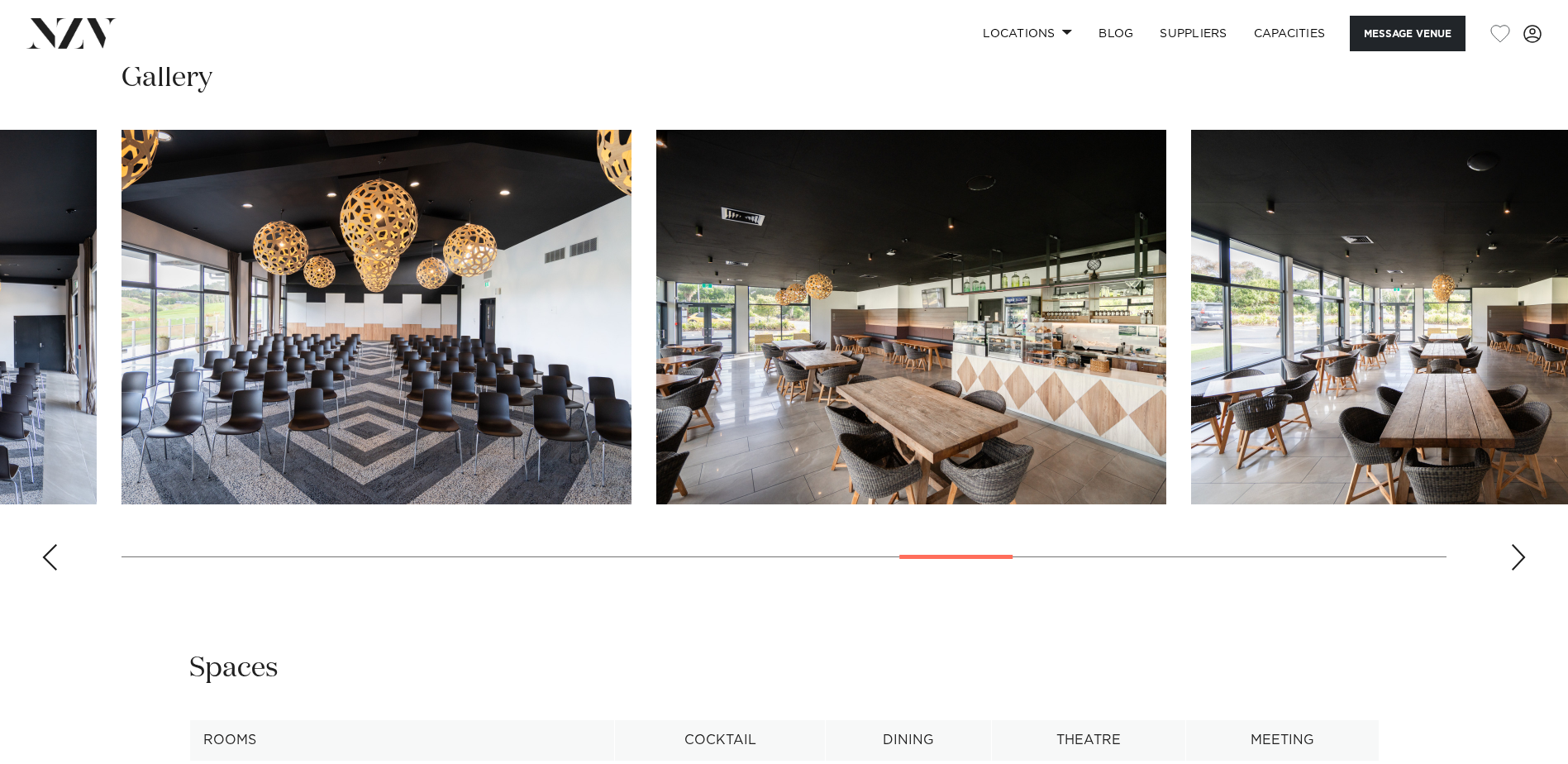
click at [1521, 556] on div "Next slide" at bounding box center [1519, 557] width 17 height 26
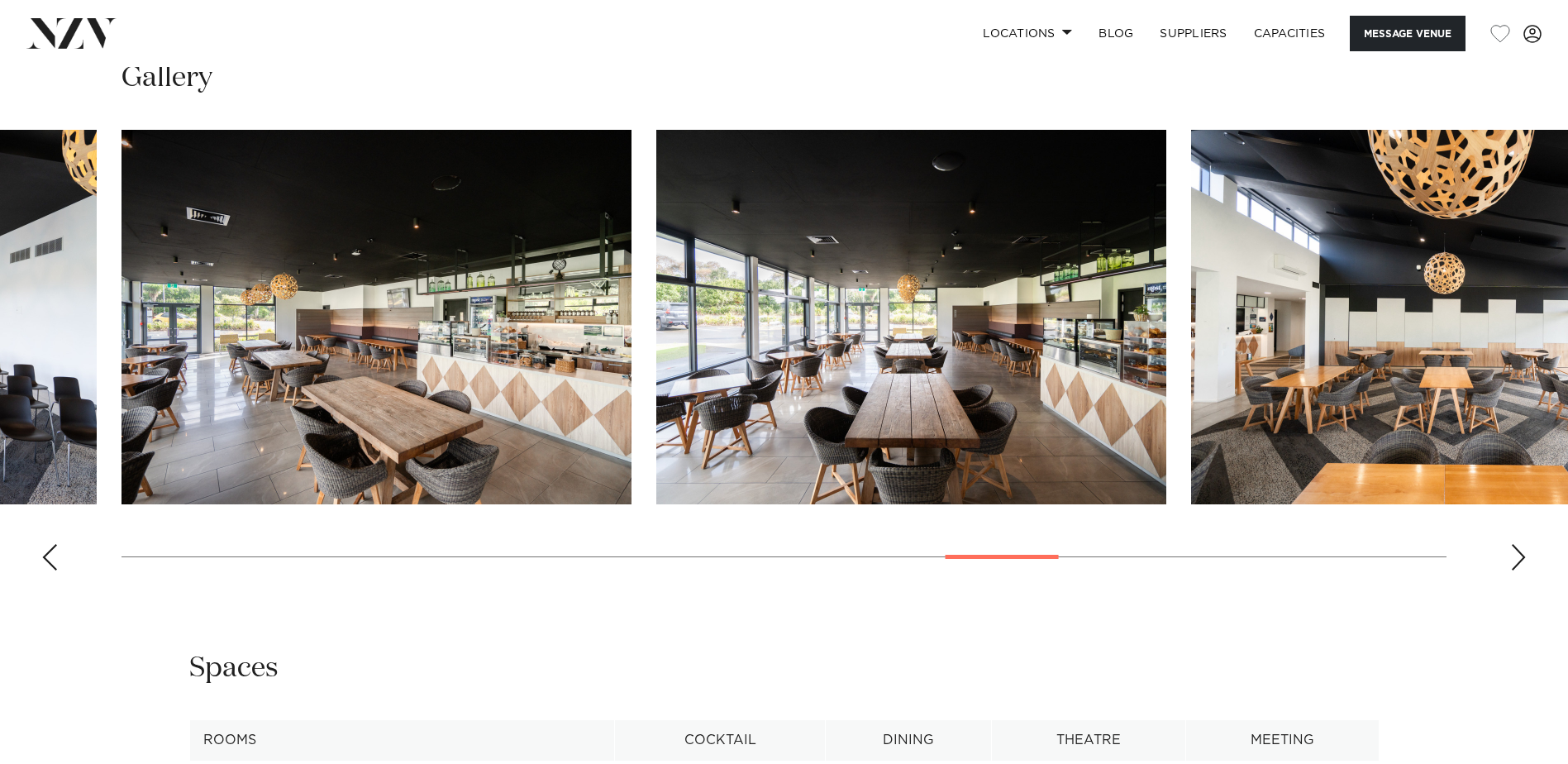
click at [1521, 556] on div "Next slide" at bounding box center [1519, 557] width 17 height 26
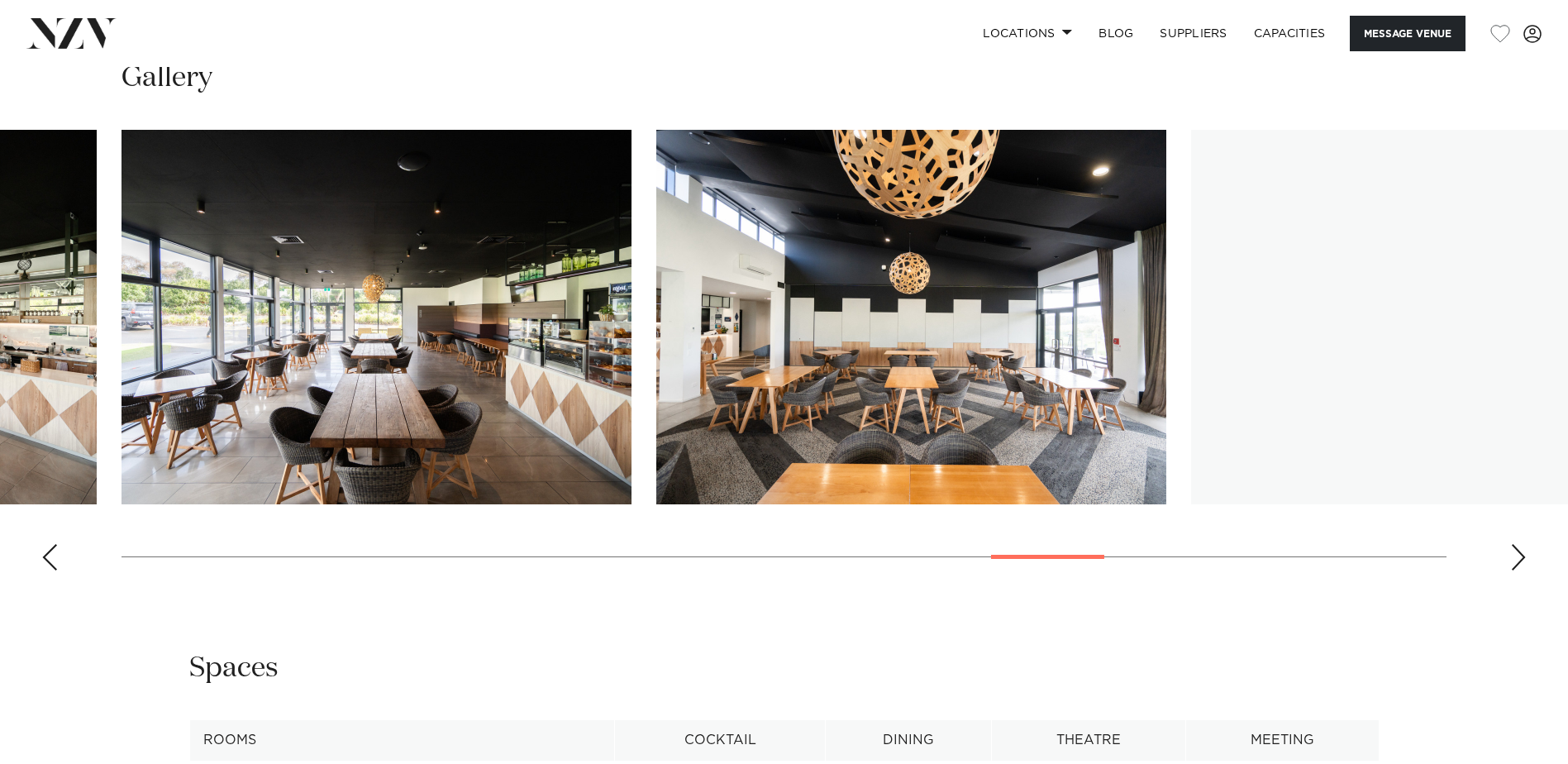
click at [1521, 556] on div "Next slide" at bounding box center [1519, 557] width 17 height 26
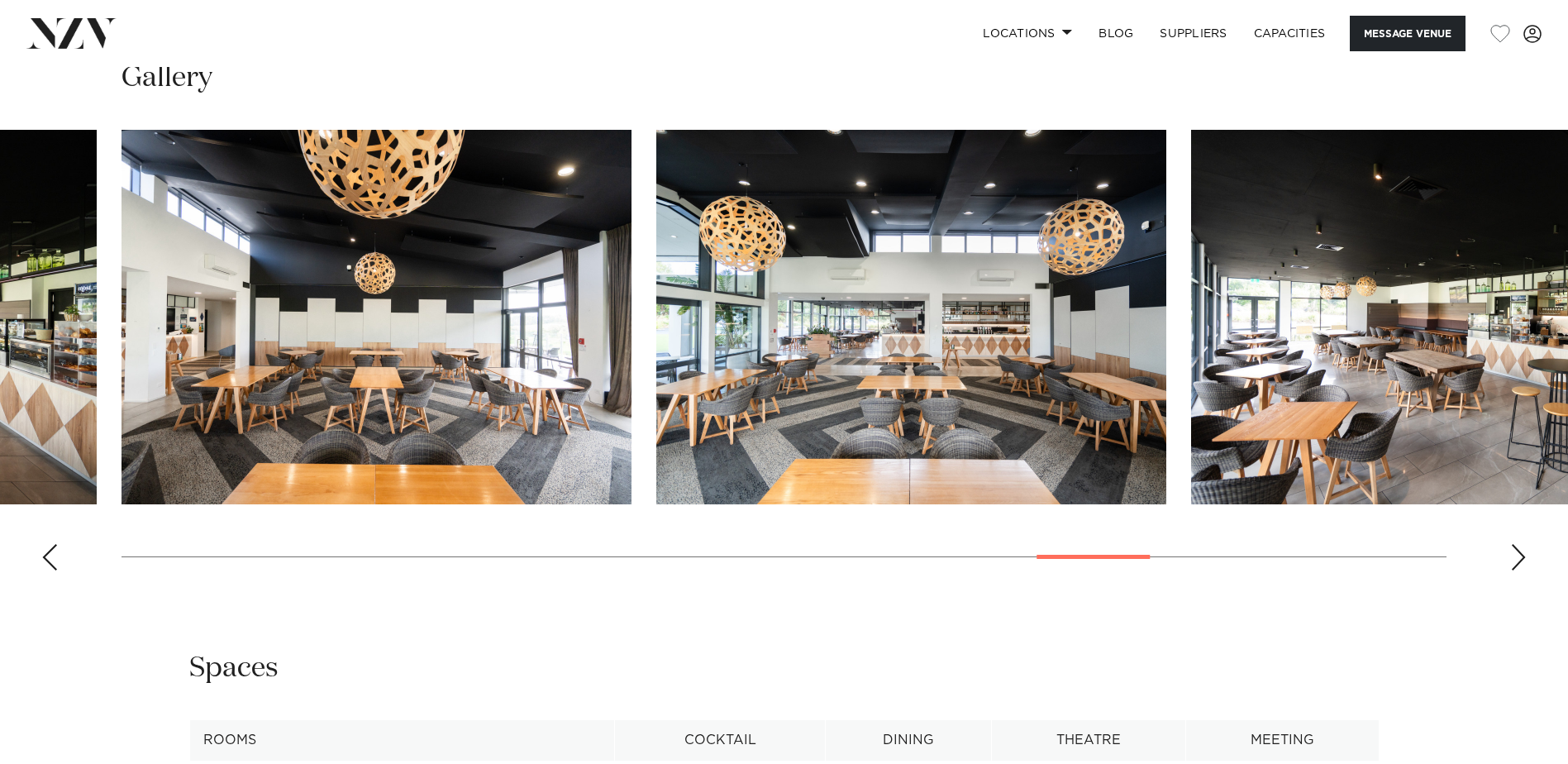
click at [1521, 556] on div "Next slide" at bounding box center [1519, 557] width 17 height 26
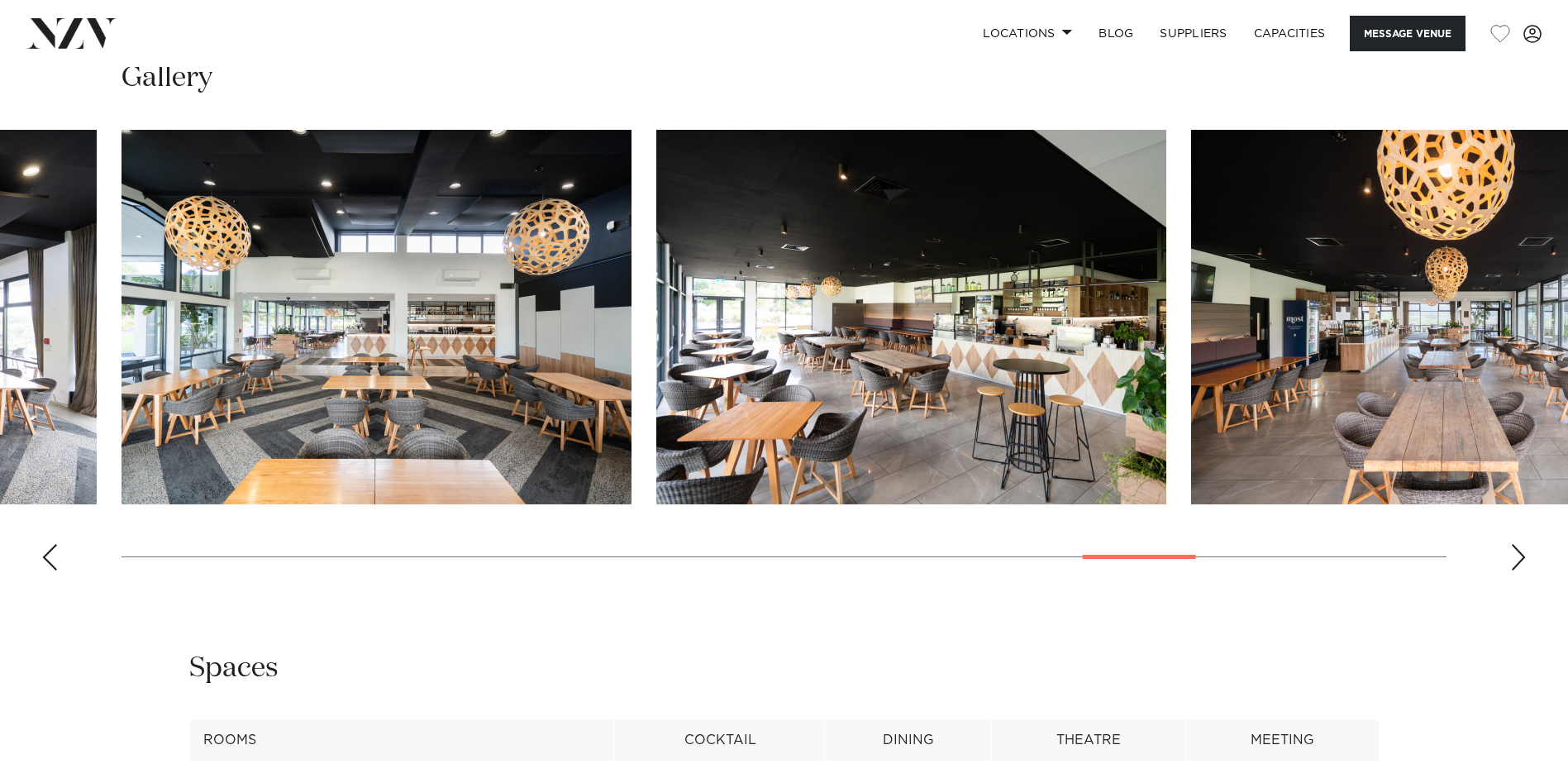
click at [1521, 556] on div "Next slide" at bounding box center [1519, 557] width 17 height 26
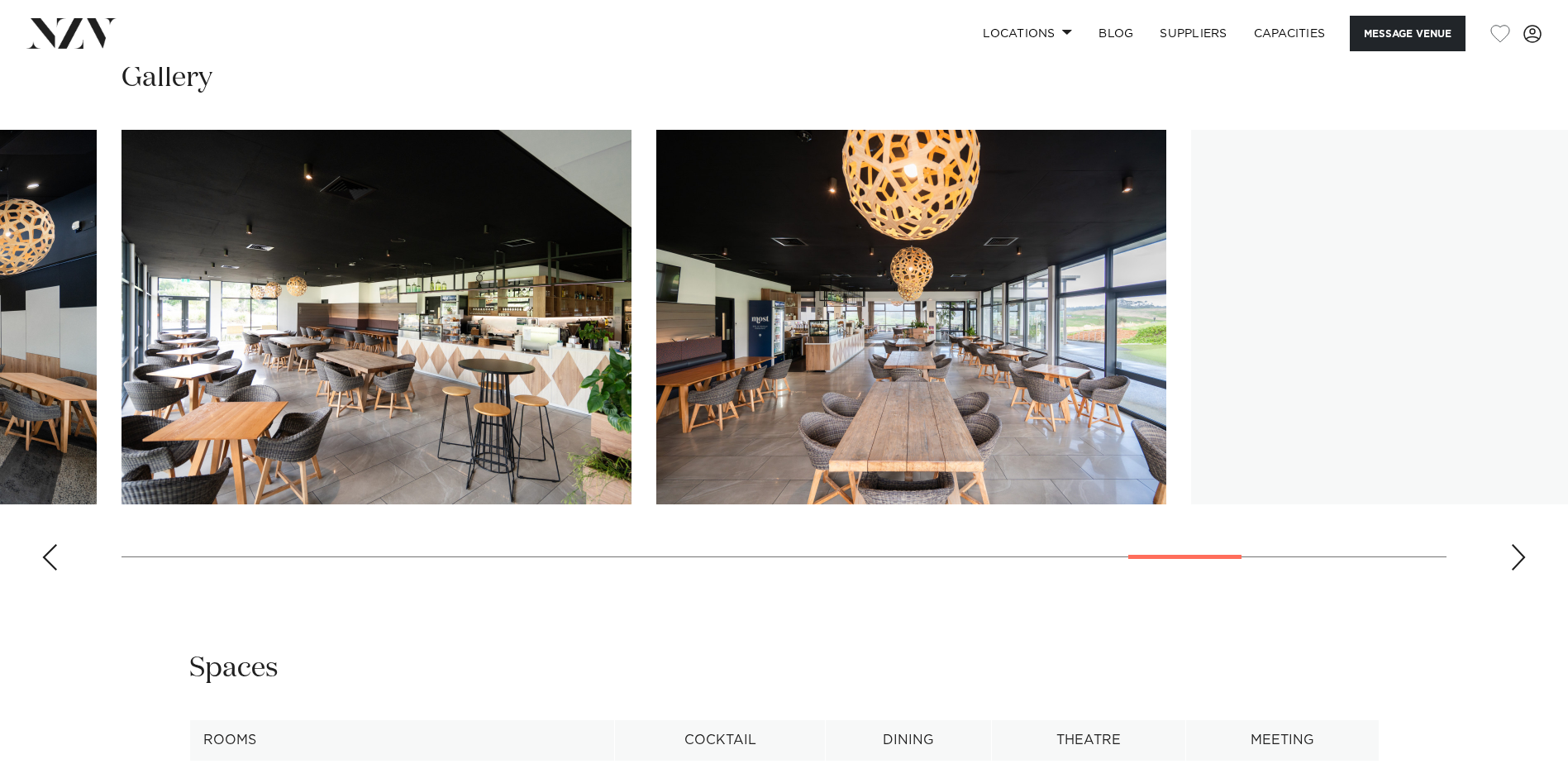
click at [1521, 556] on div "Next slide" at bounding box center [1519, 557] width 17 height 26
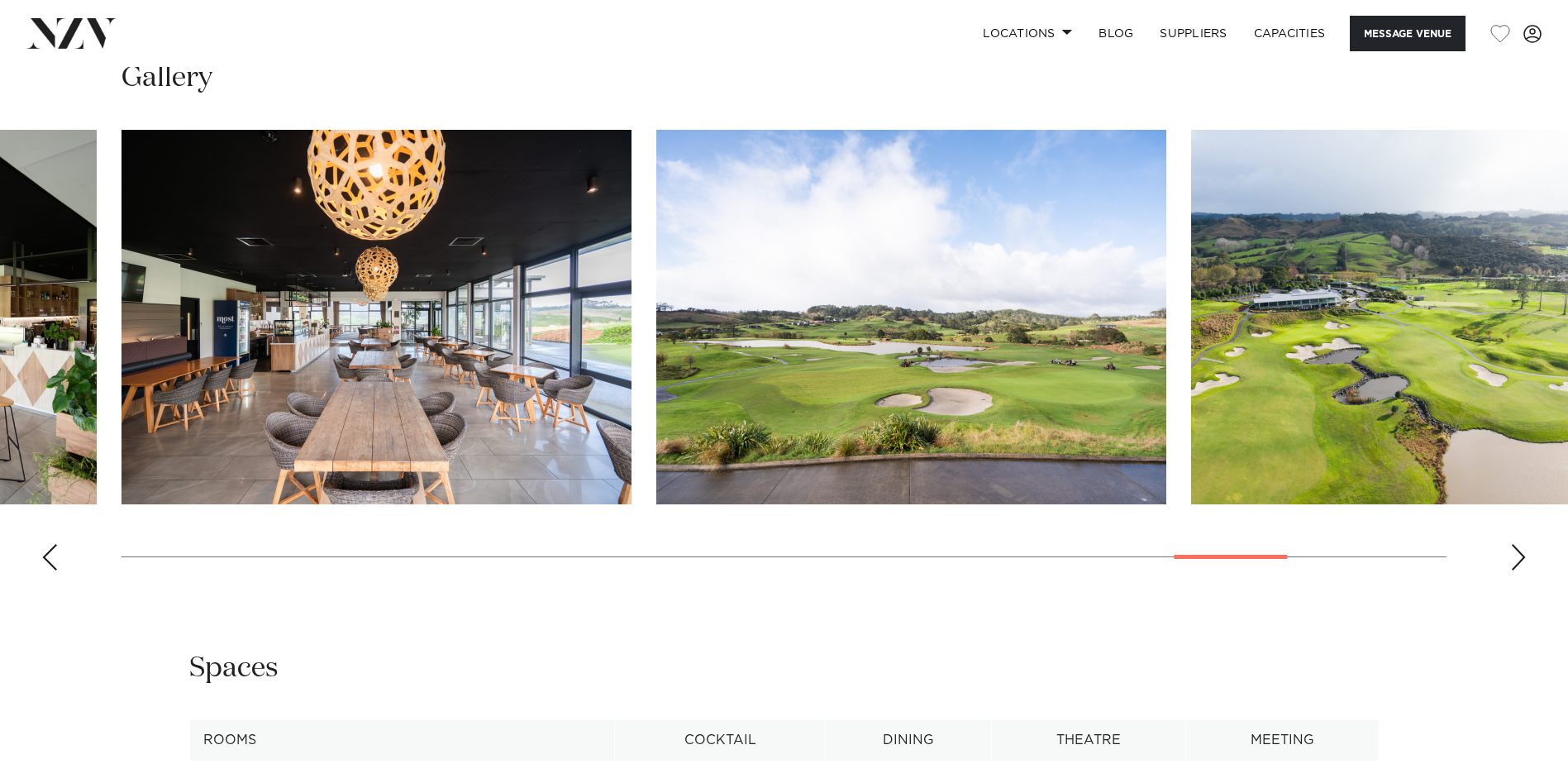
click at [1521, 556] on div "Next slide" at bounding box center [1519, 557] width 17 height 26
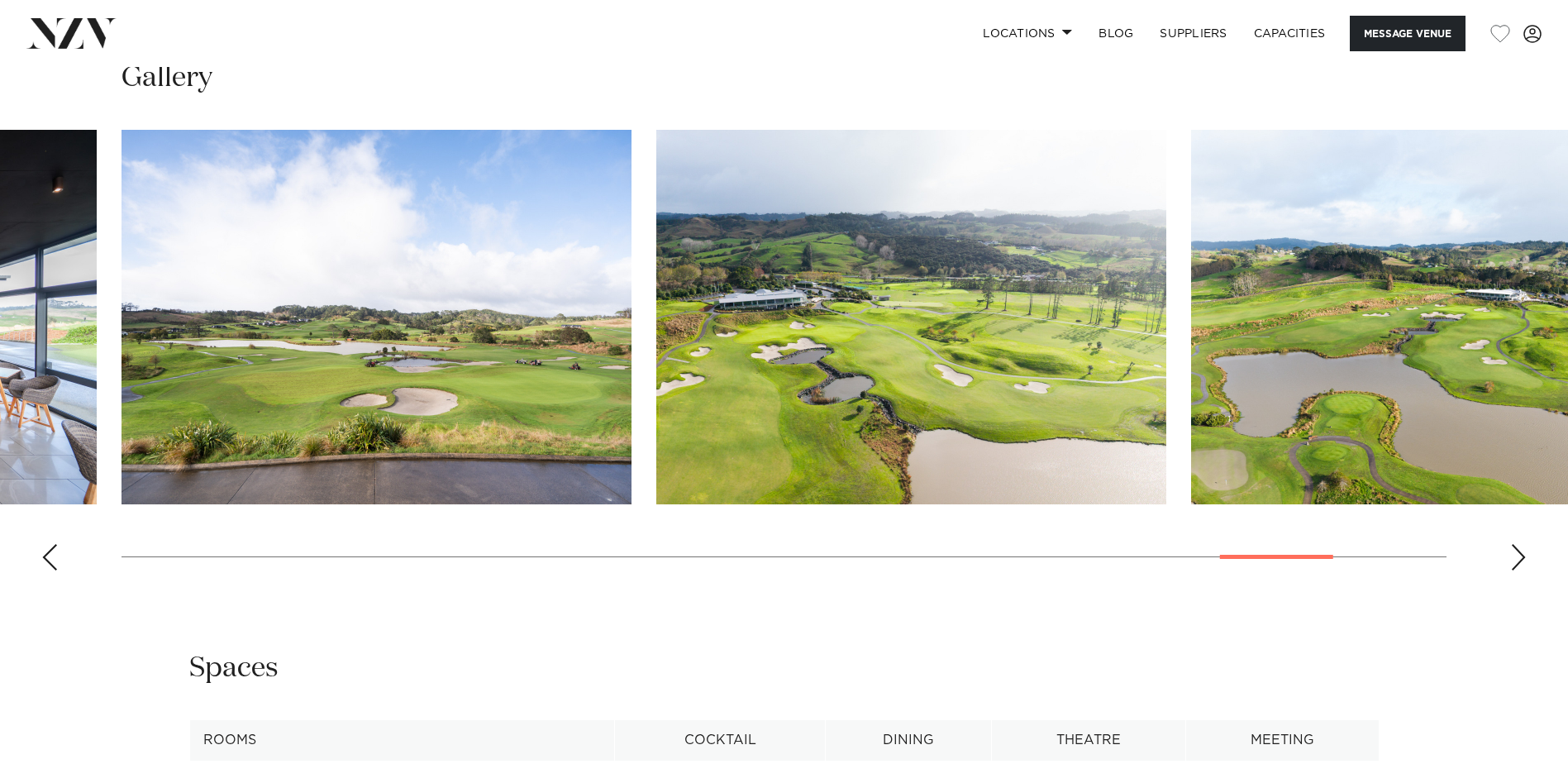
click at [1521, 556] on div "Next slide" at bounding box center [1519, 557] width 17 height 26
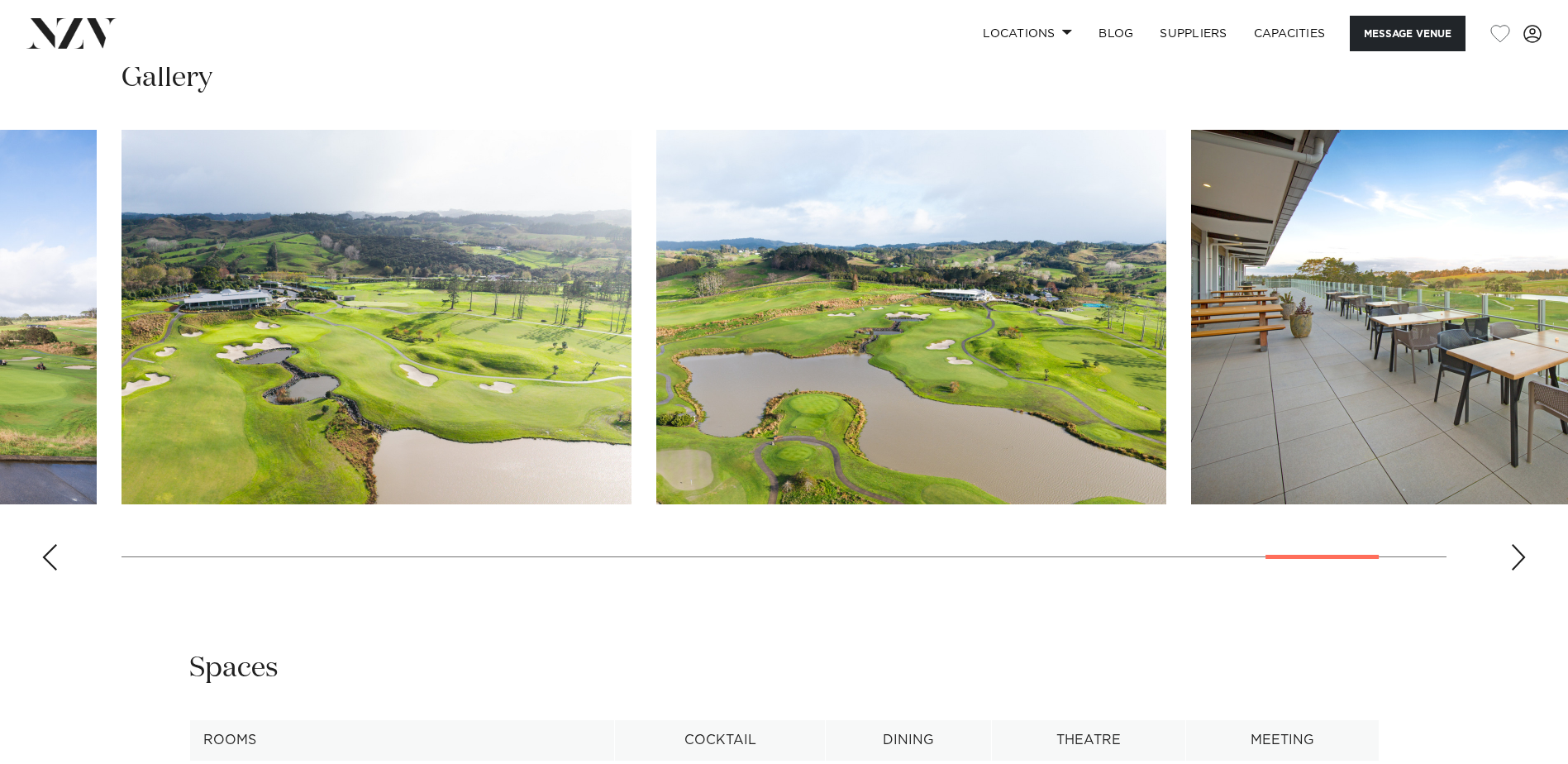
click at [1521, 556] on div "Next slide" at bounding box center [1519, 557] width 17 height 26
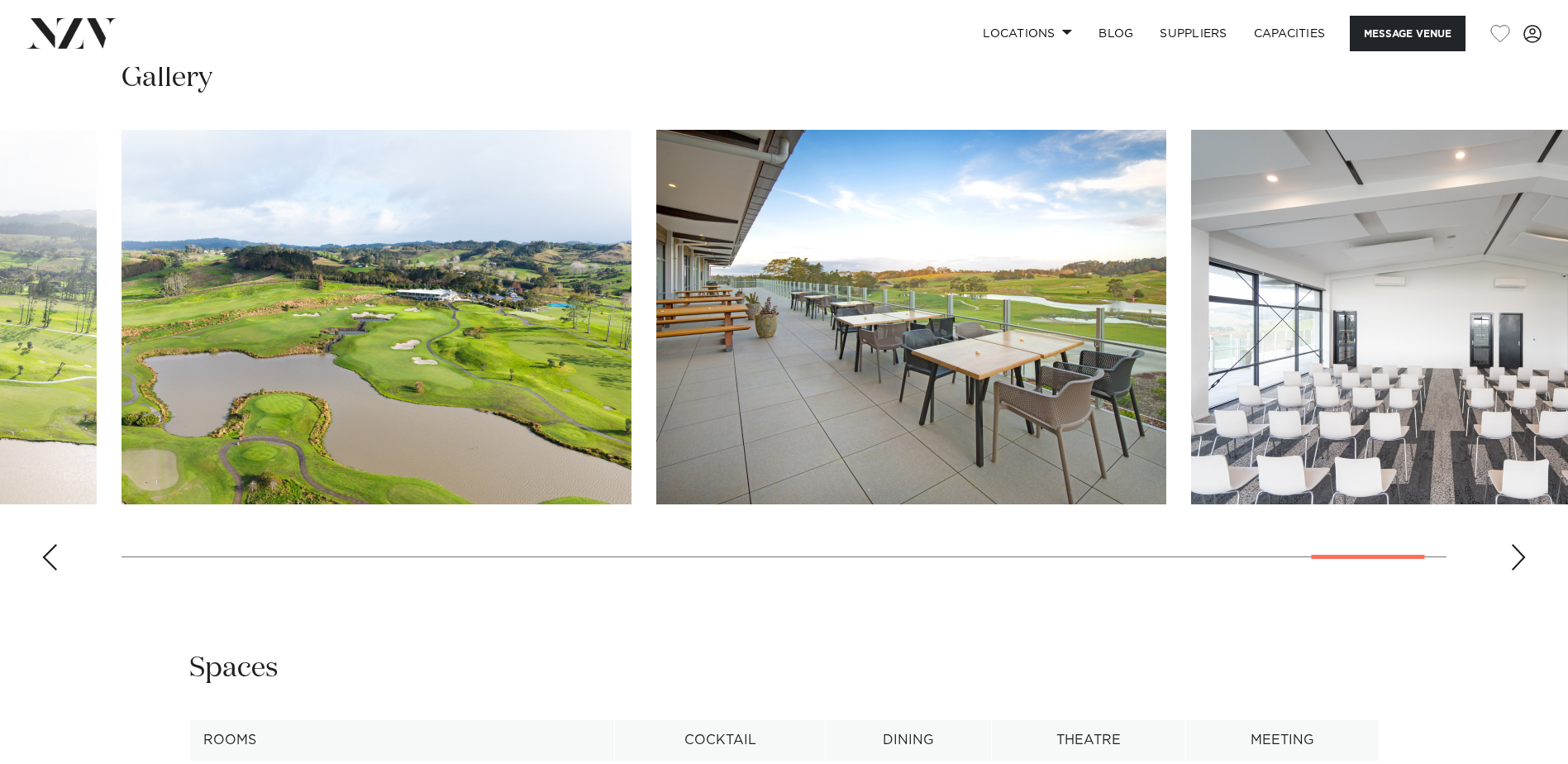
click at [1521, 556] on div "Next slide" at bounding box center [1519, 557] width 17 height 26
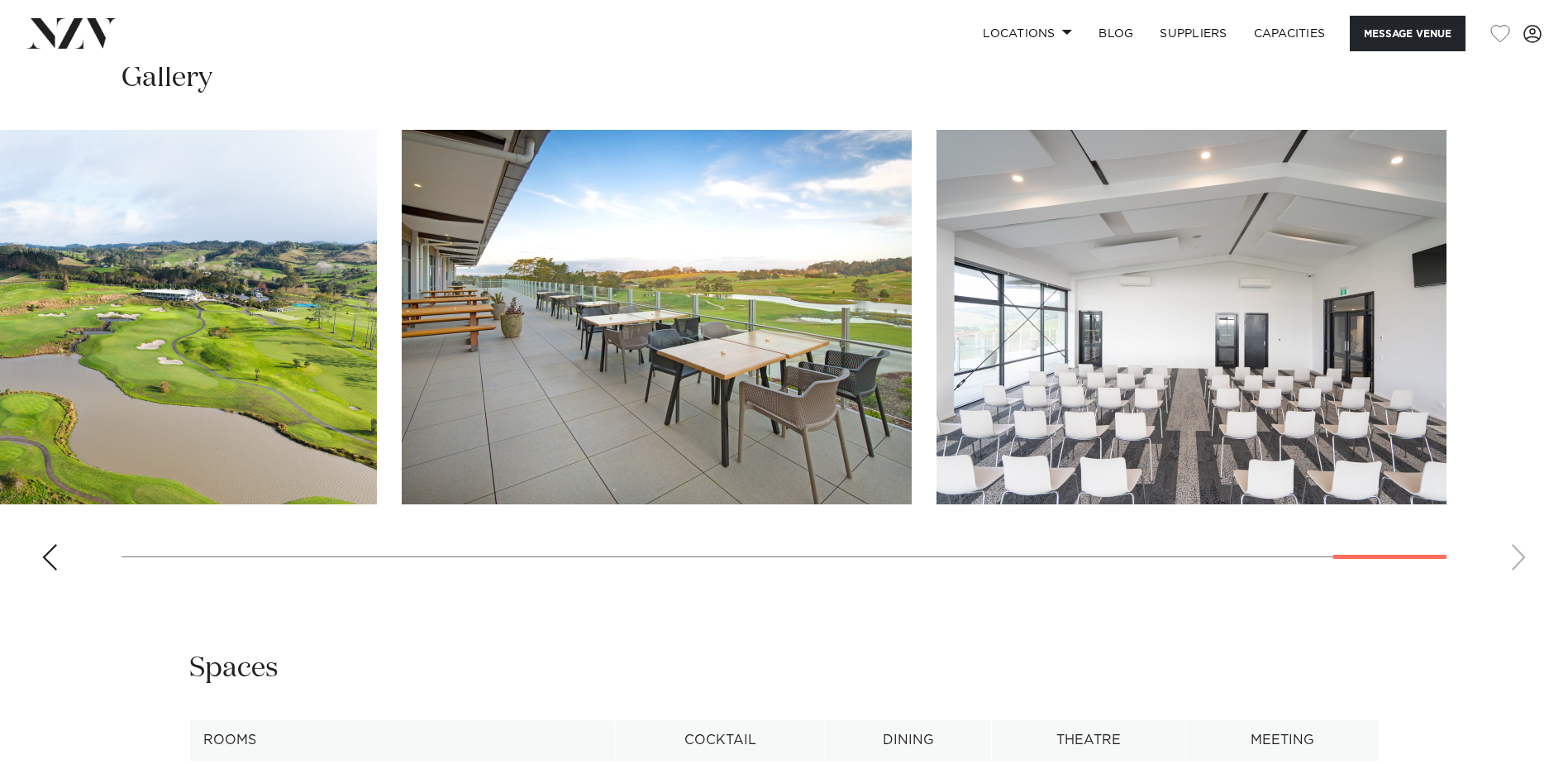
click at [1521, 556] on swiper-container at bounding box center [784, 357] width 1568 height 454
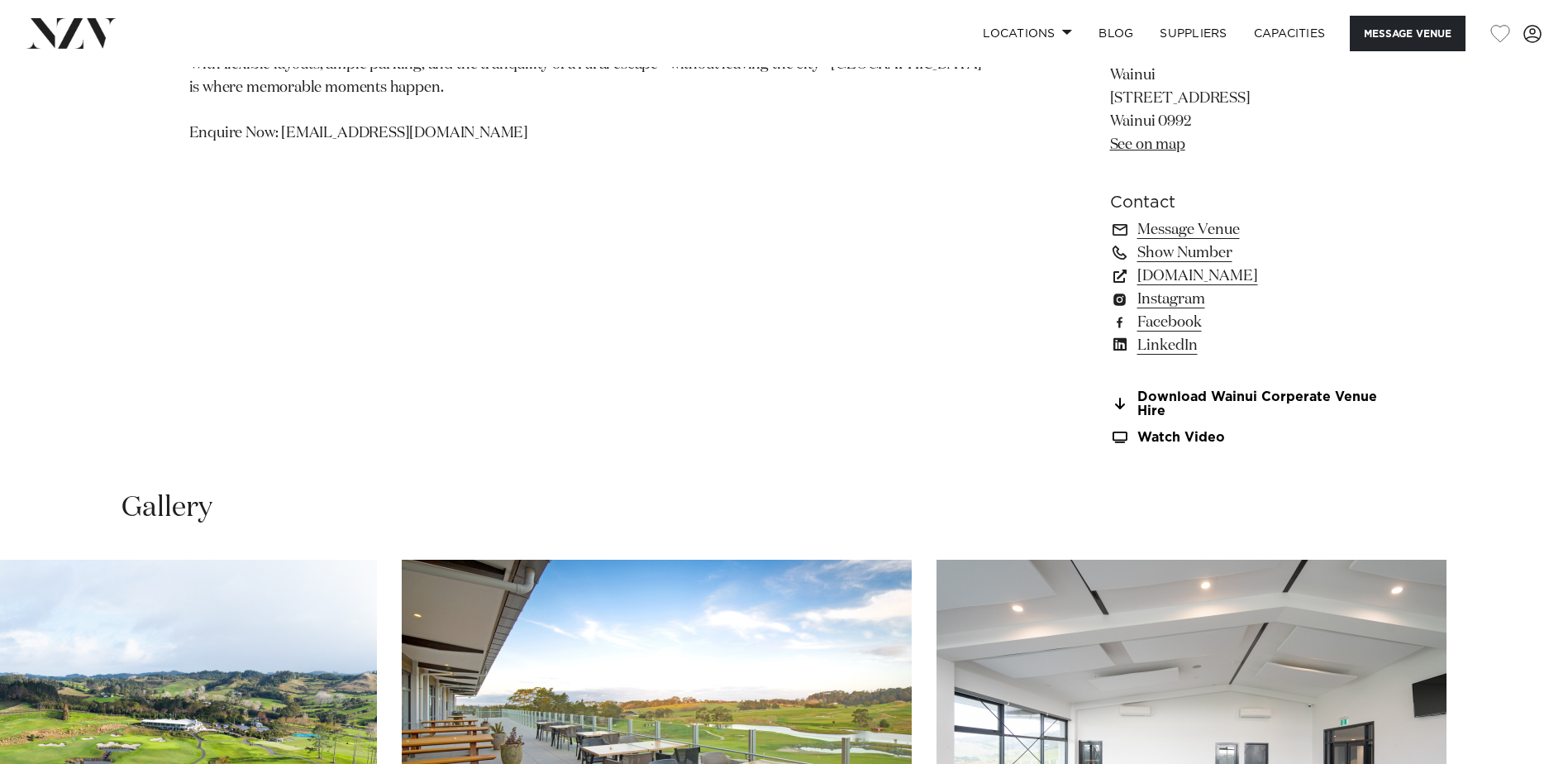
scroll to position [1322, 0]
